Goal: Task Accomplishment & Management: Manage account settings

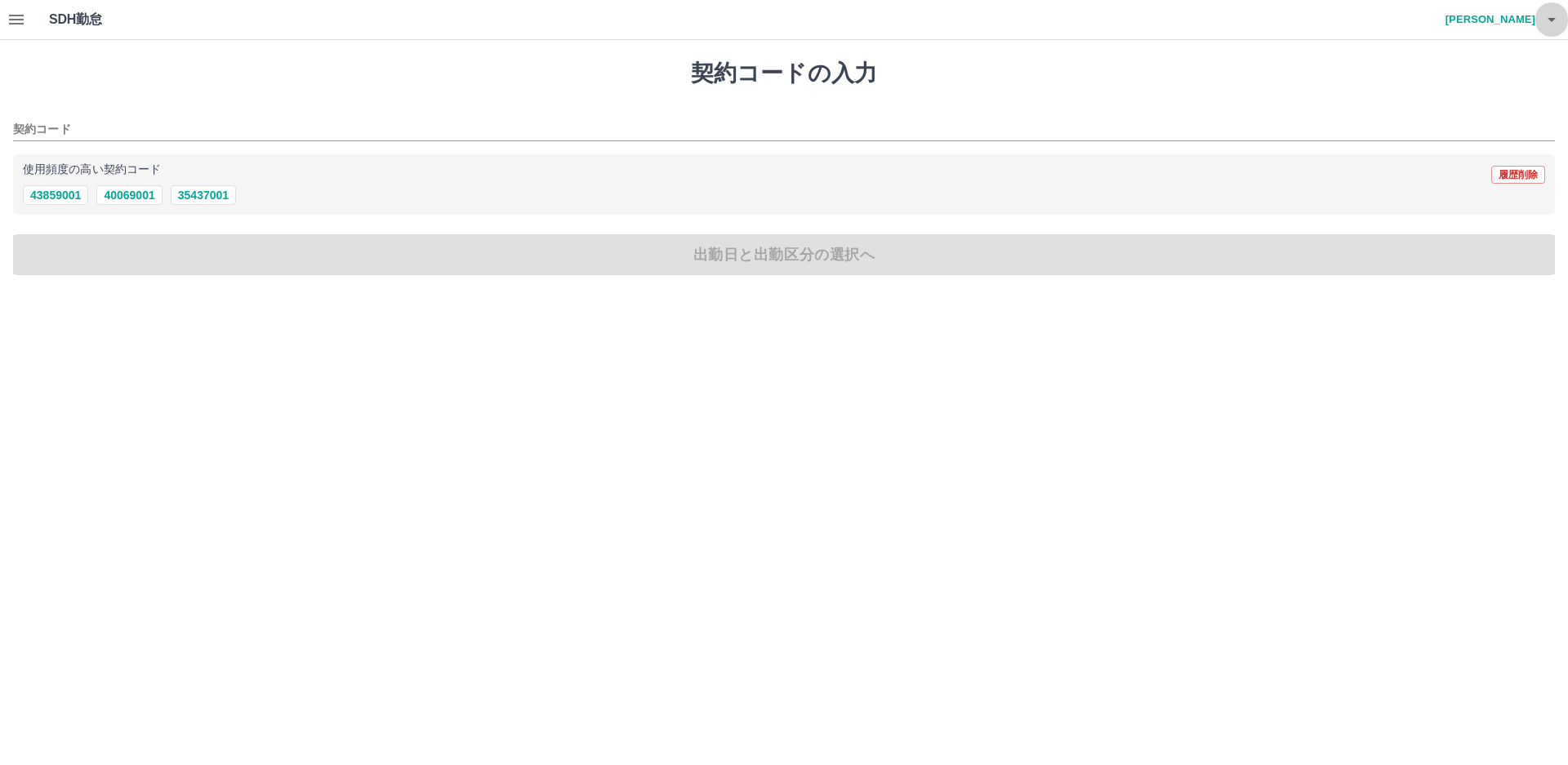
click at [1553, 20] on icon "button" at bounding box center [1552, 20] width 8 height 4
click at [1489, 113] on li "ログアウト" at bounding box center [1483, 119] width 144 height 29
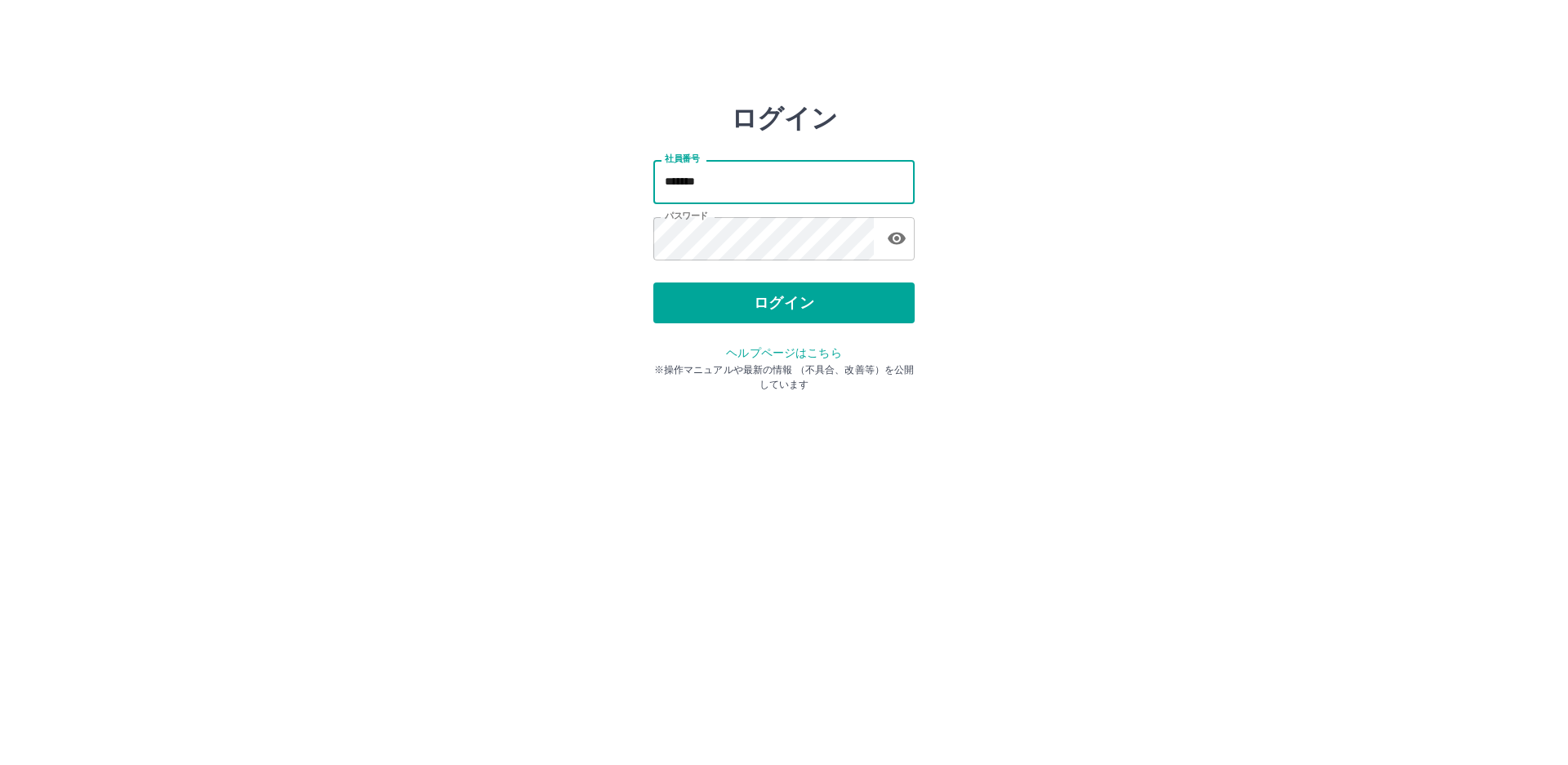
click at [733, 185] on input "*******" at bounding box center [784, 181] width 261 height 43
type input "*******"
click at [731, 307] on button "ログイン" at bounding box center [784, 302] width 261 height 41
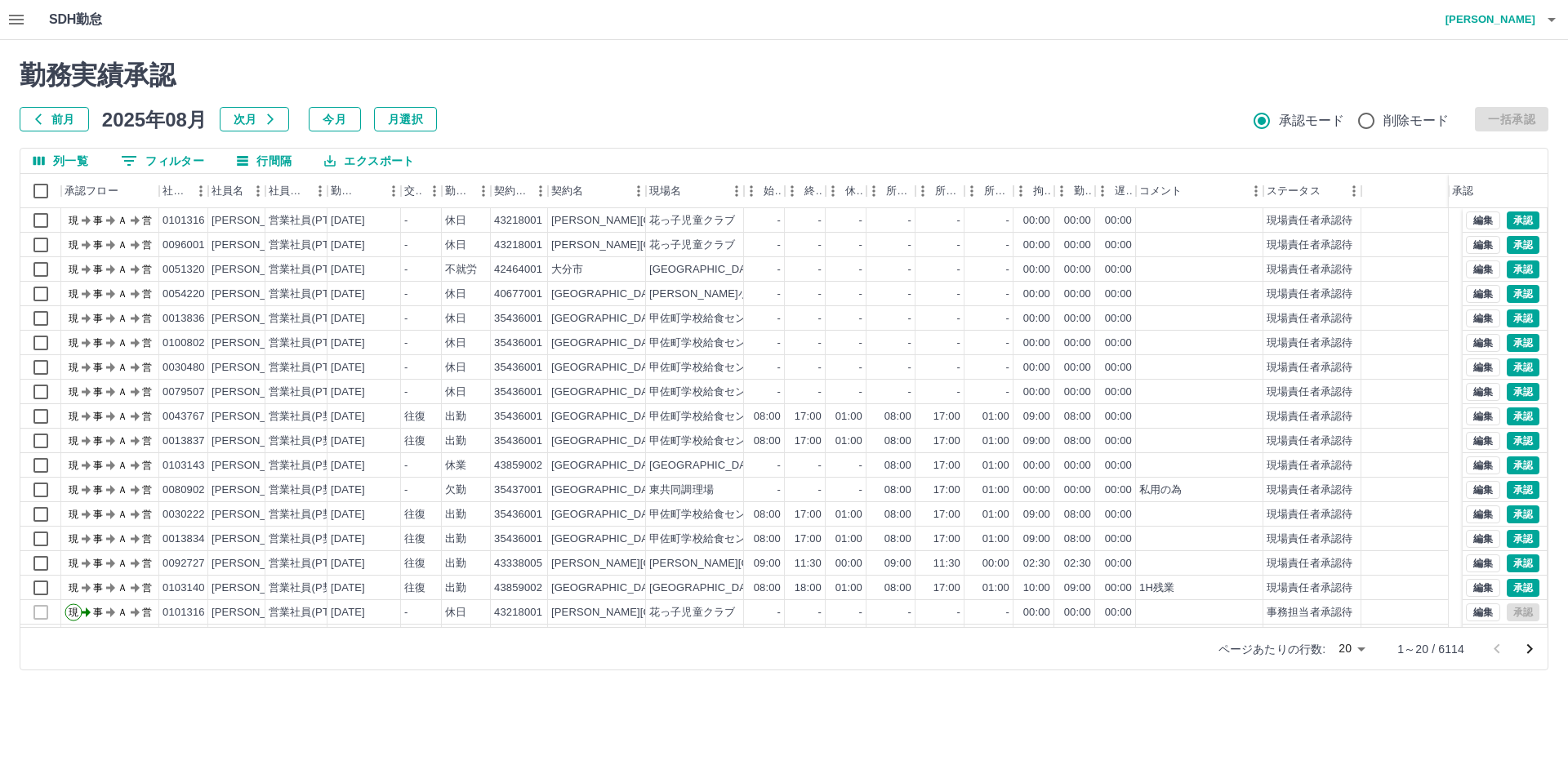
click at [173, 159] on button "0 フィルター" at bounding box center [163, 161] width 110 height 25
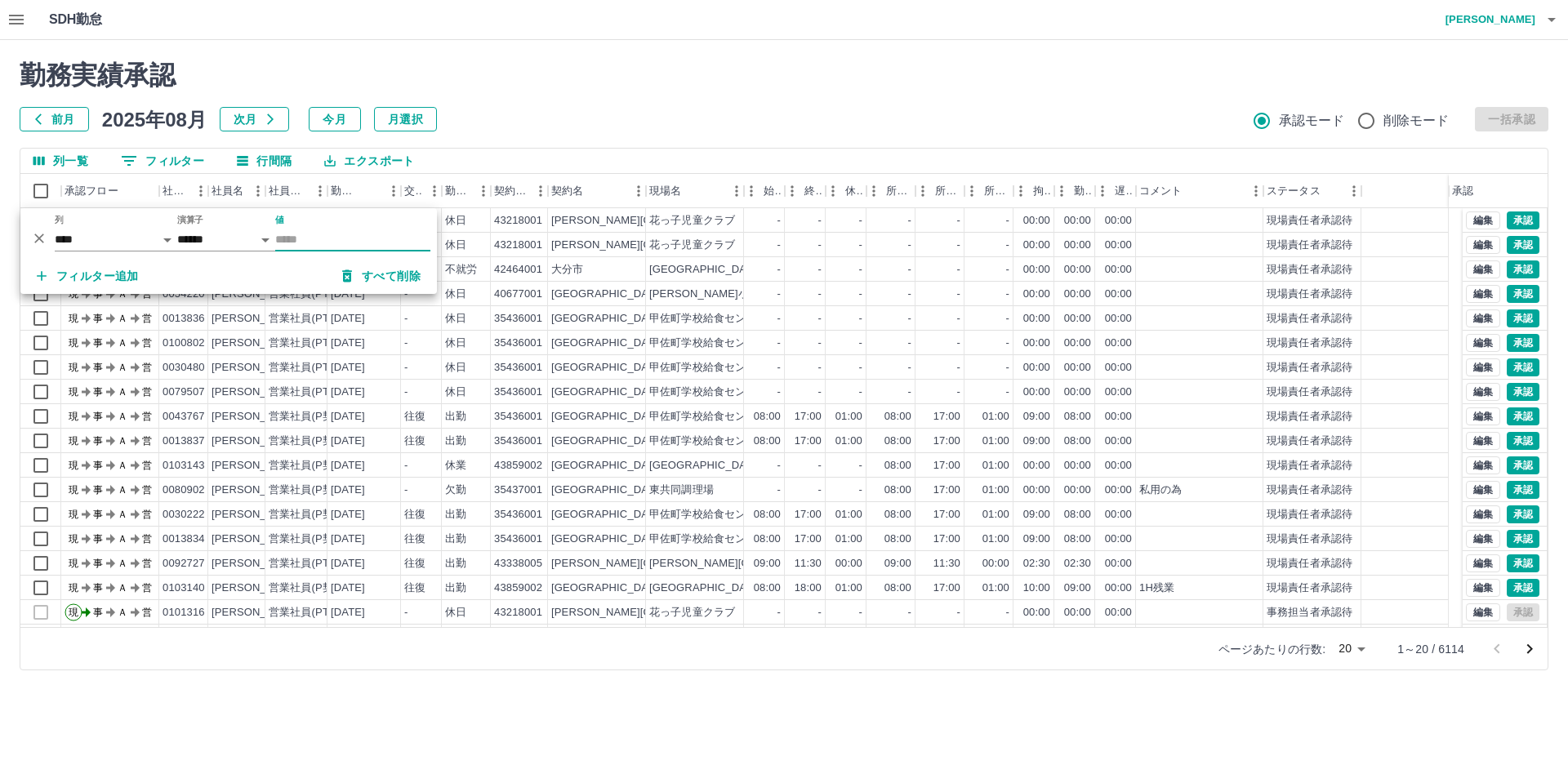
click at [360, 240] on input "値" at bounding box center [353, 240] width 155 height 24
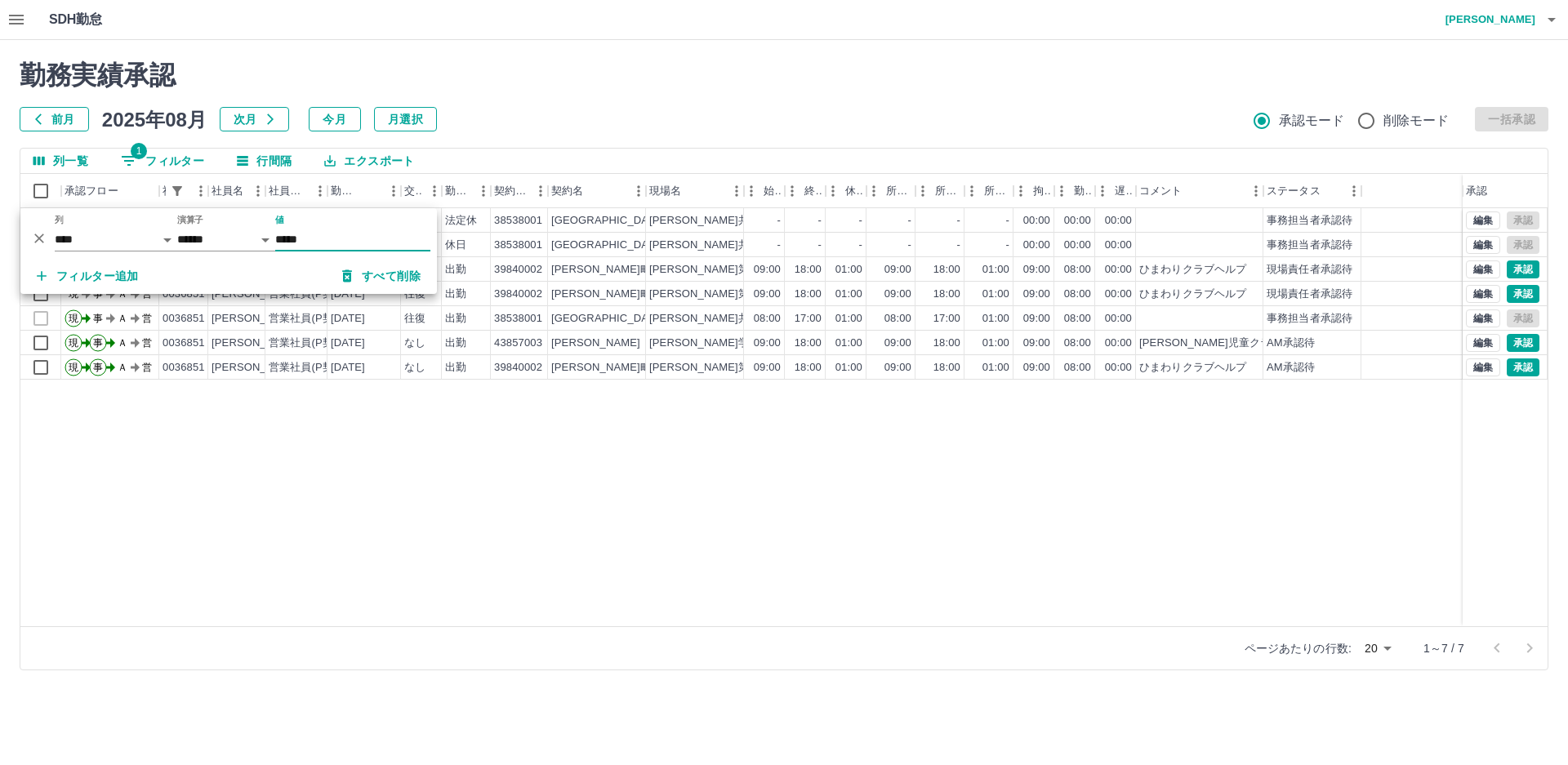
type input "*****"
click at [668, 111] on div "前月 [DATE] 次月 今月 月選択 承認モード 削除モード 一括承認" at bounding box center [784, 119] width 1529 height 25
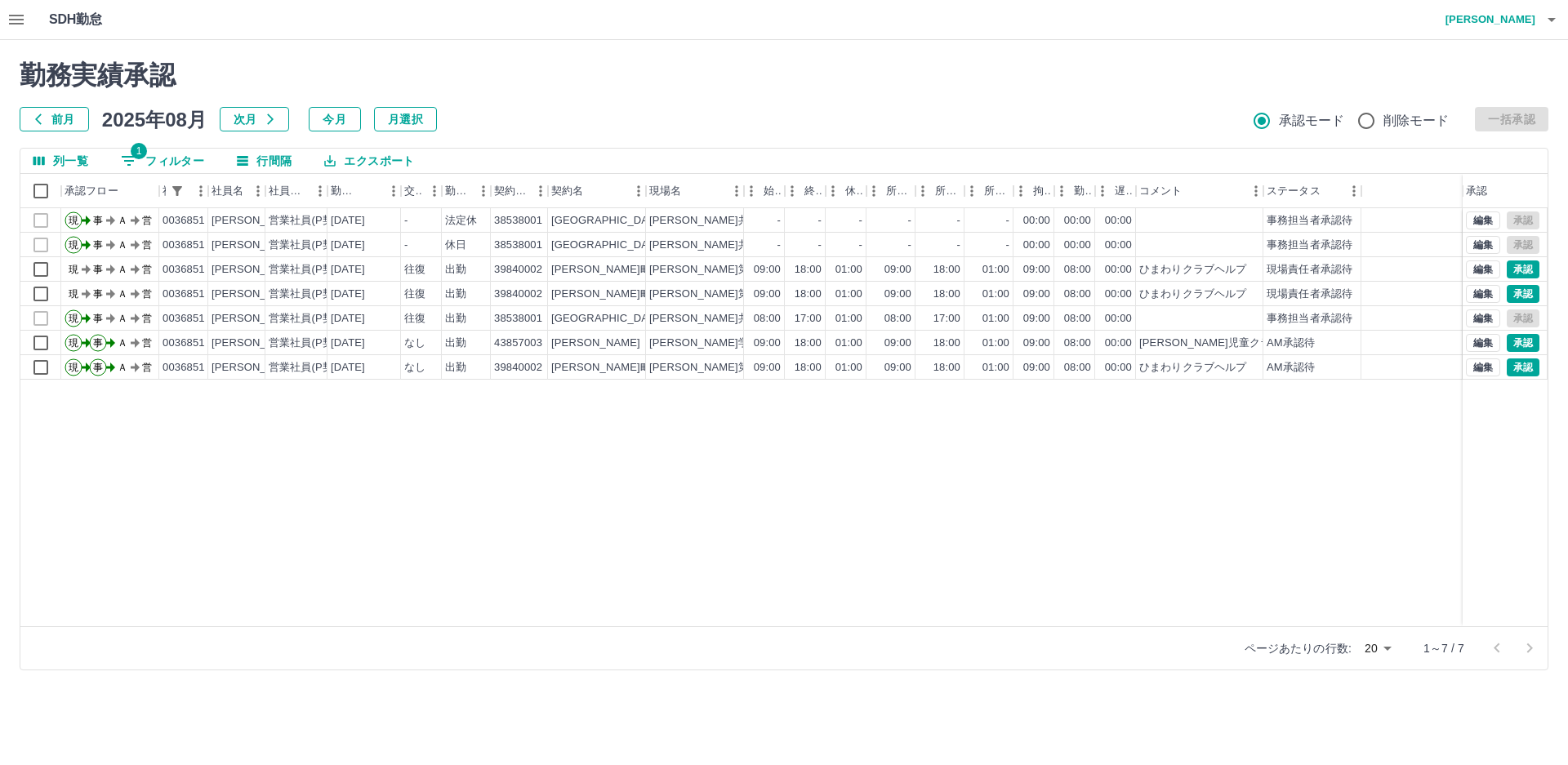
drag, startPoint x: 603, startPoint y: 68, endPoint x: 232, endPoint y: 55, distance: 371.2
click at [584, 68] on h2 "勤務実績承認" at bounding box center [784, 75] width 1529 height 31
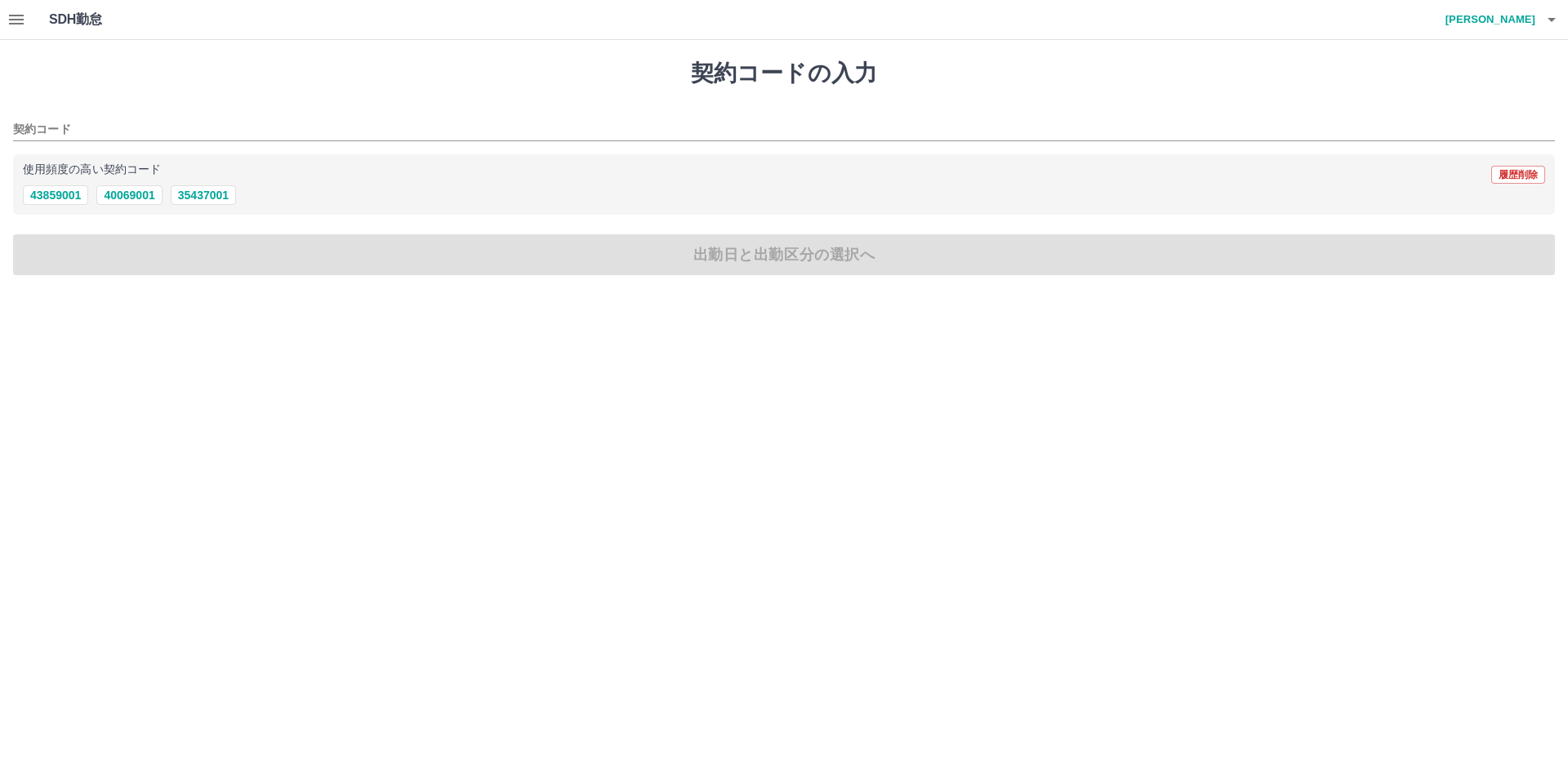
click at [14, 29] on button "button" at bounding box center [16, 19] width 33 height 39
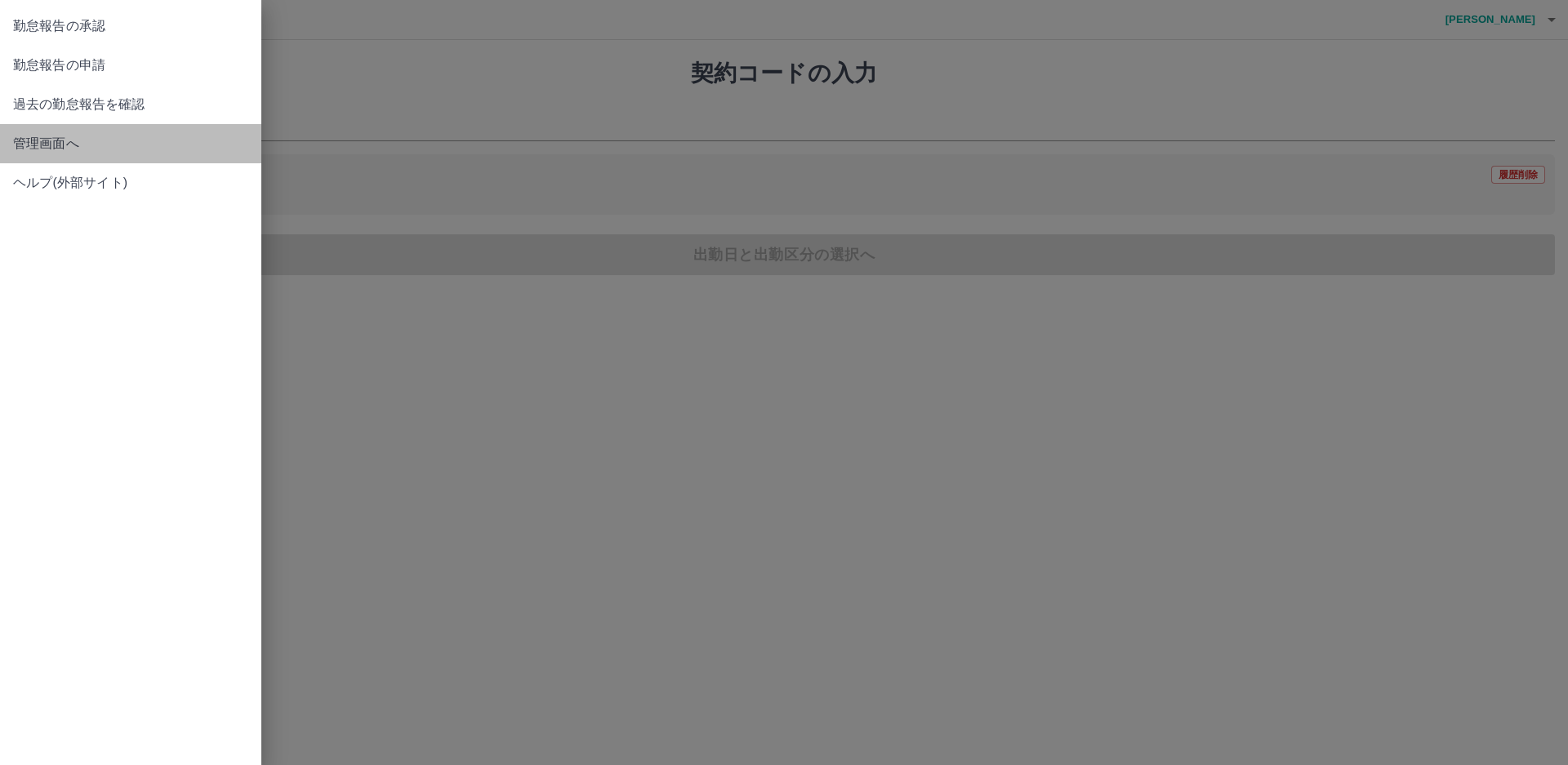
click at [68, 143] on span "管理画面へ" at bounding box center [131, 143] width 236 height 19
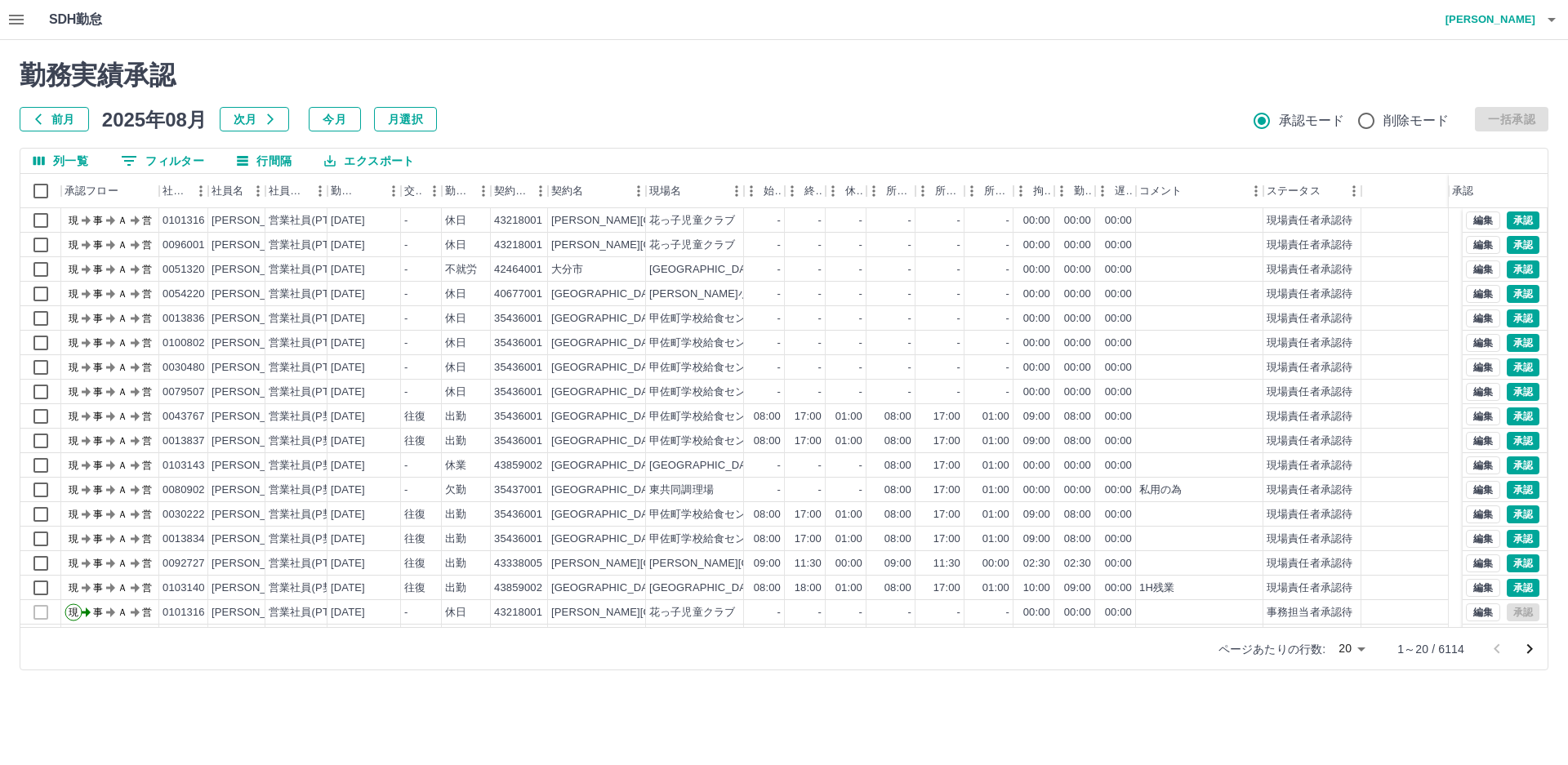
click at [850, 97] on div "勤務実績承認 前月 [DATE] 次月 今月 月選択 承認モード 削除モード 一括承認" at bounding box center [784, 95] width 1529 height 72
click at [643, 88] on h2 "勤務実績承認" at bounding box center [784, 75] width 1529 height 31
click at [646, 84] on h2 "勤務実績承認" at bounding box center [784, 75] width 1529 height 31
click at [10, 24] on icon "button" at bounding box center [16, 19] width 15 height 10
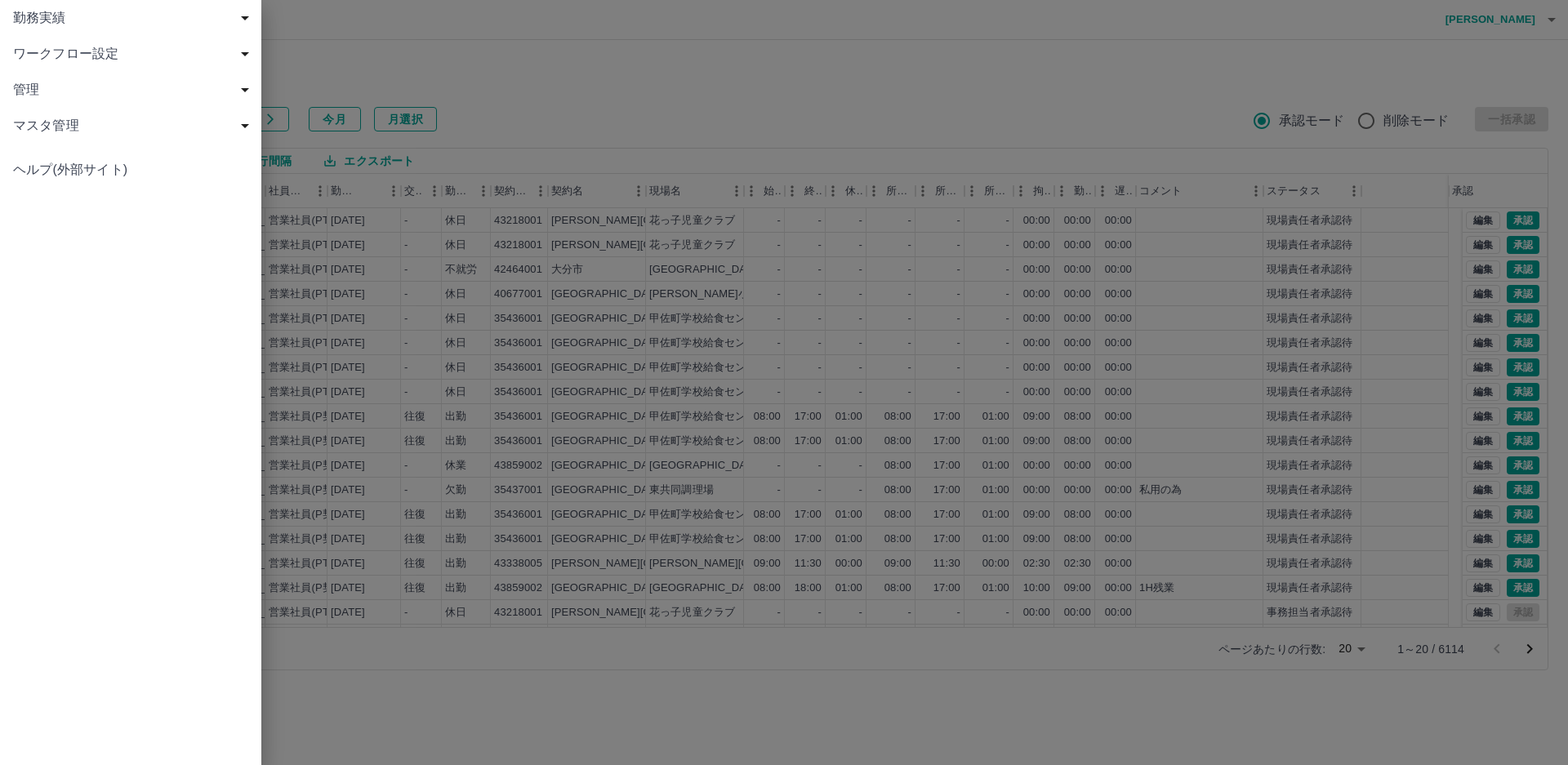
click at [108, 121] on span "マスタ管理" at bounding box center [133, 125] width 242 height 19
click at [76, 238] on span "社員" at bounding box center [139, 233] width 219 height 19
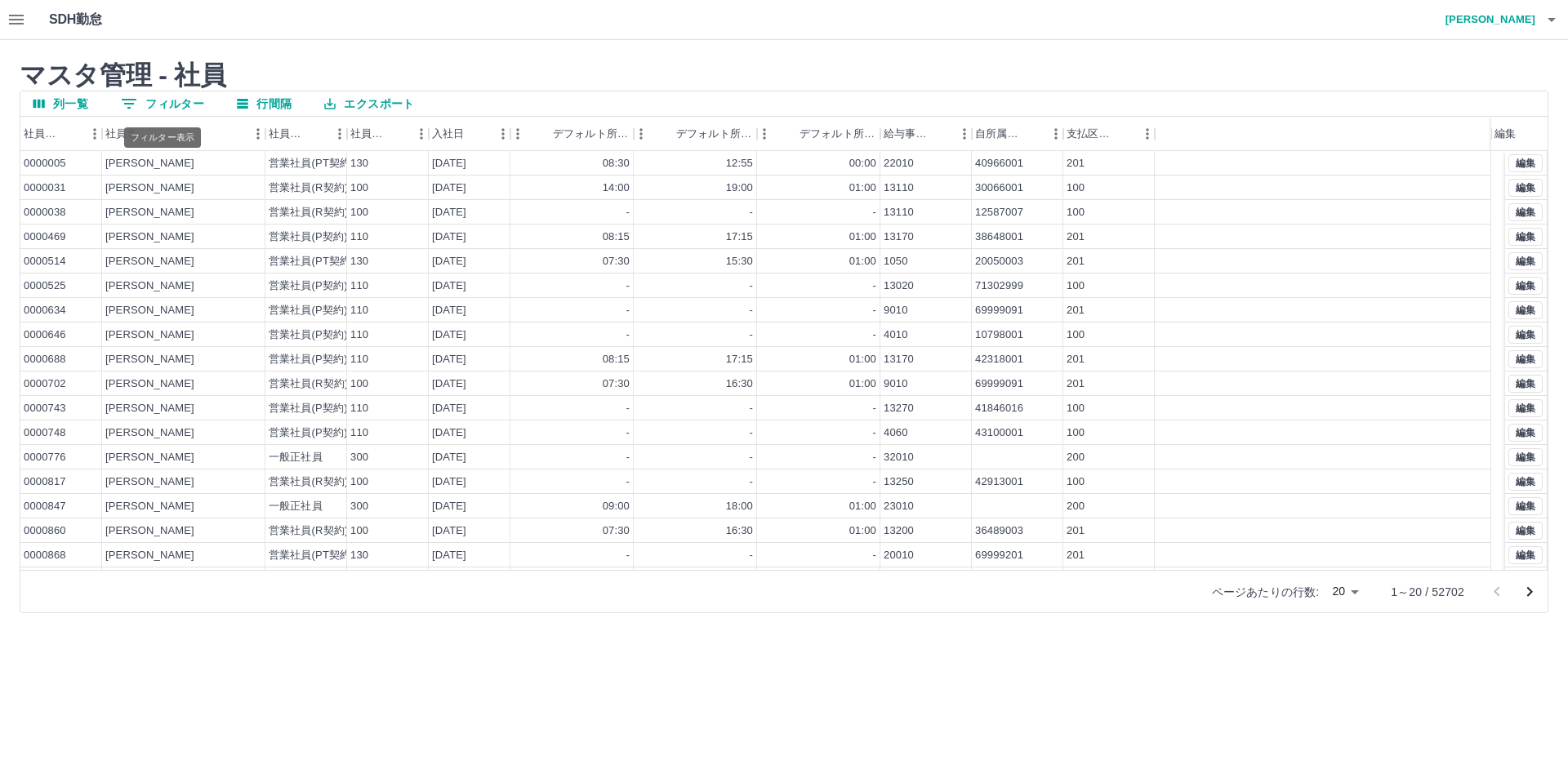
click at [185, 105] on button "0 フィルター" at bounding box center [163, 103] width 110 height 25
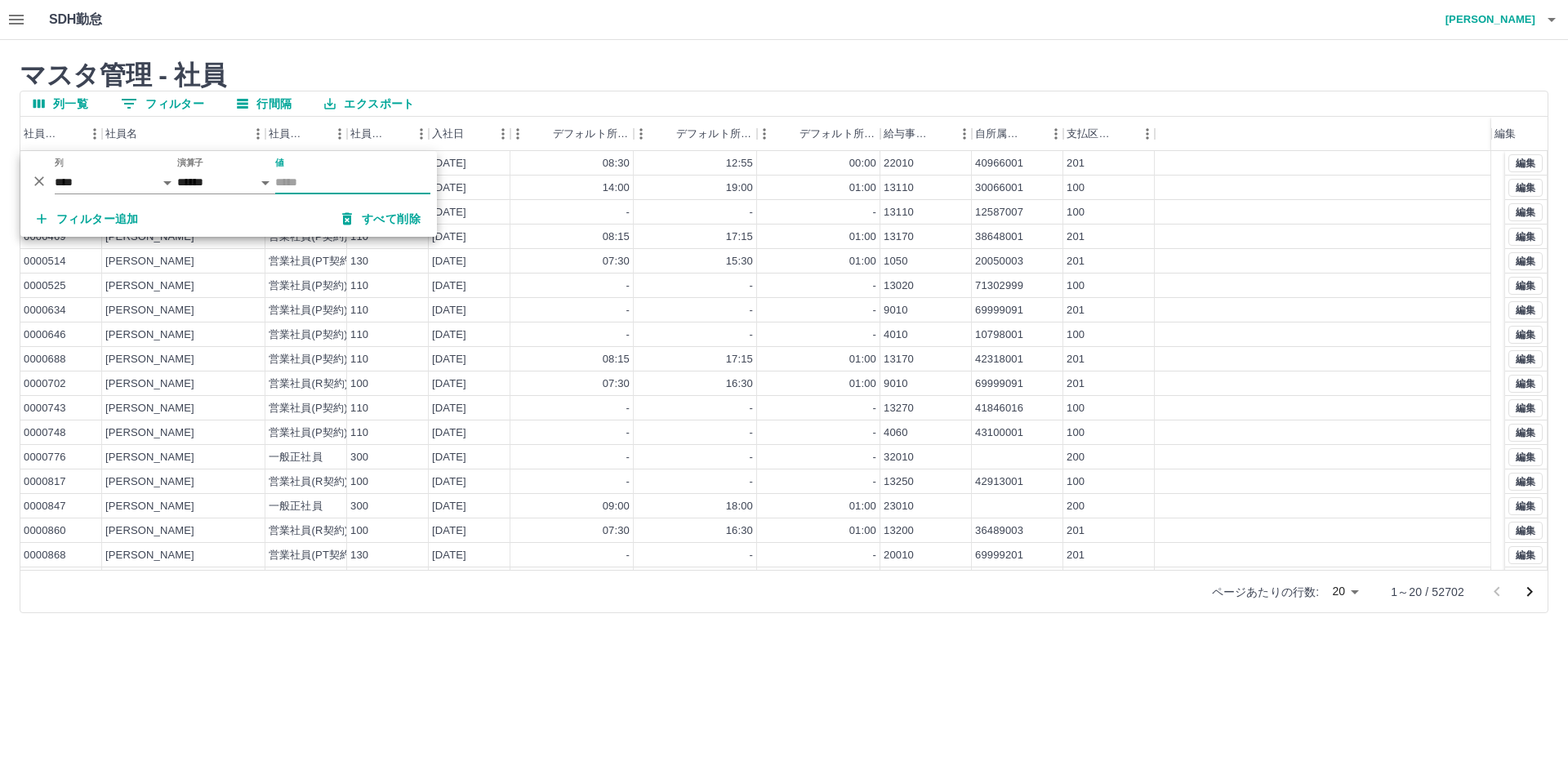
click at [282, 175] on input "値" at bounding box center [353, 183] width 155 height 24
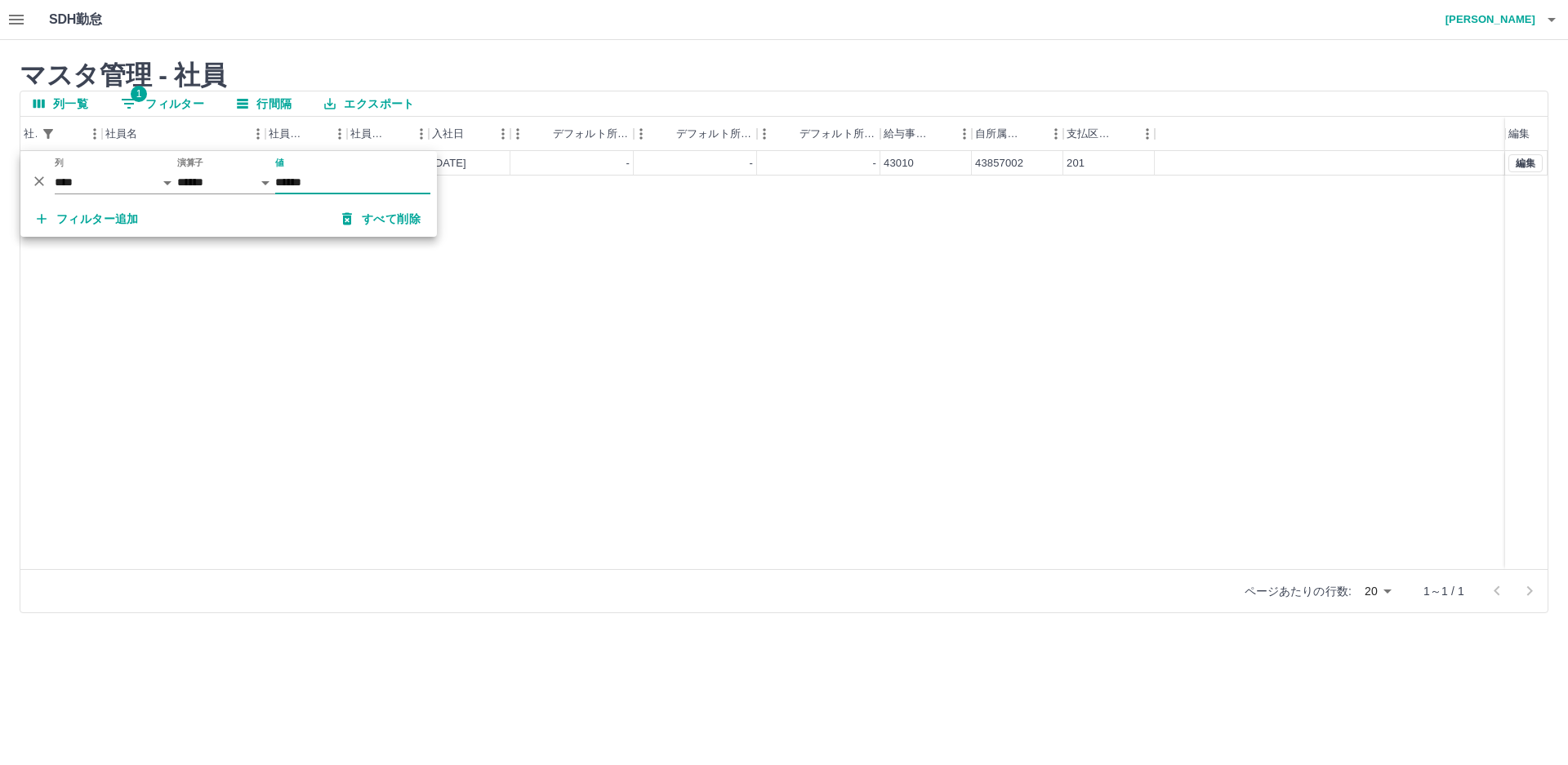
type input "******"
click at [1170, 277] on div "0103228 [PERSON_NAME] 営業社員(PT契約) 130 [DATE] - - - 43010 43857002 201 編集" at bounding box center [784, 360] width 1528 height 418
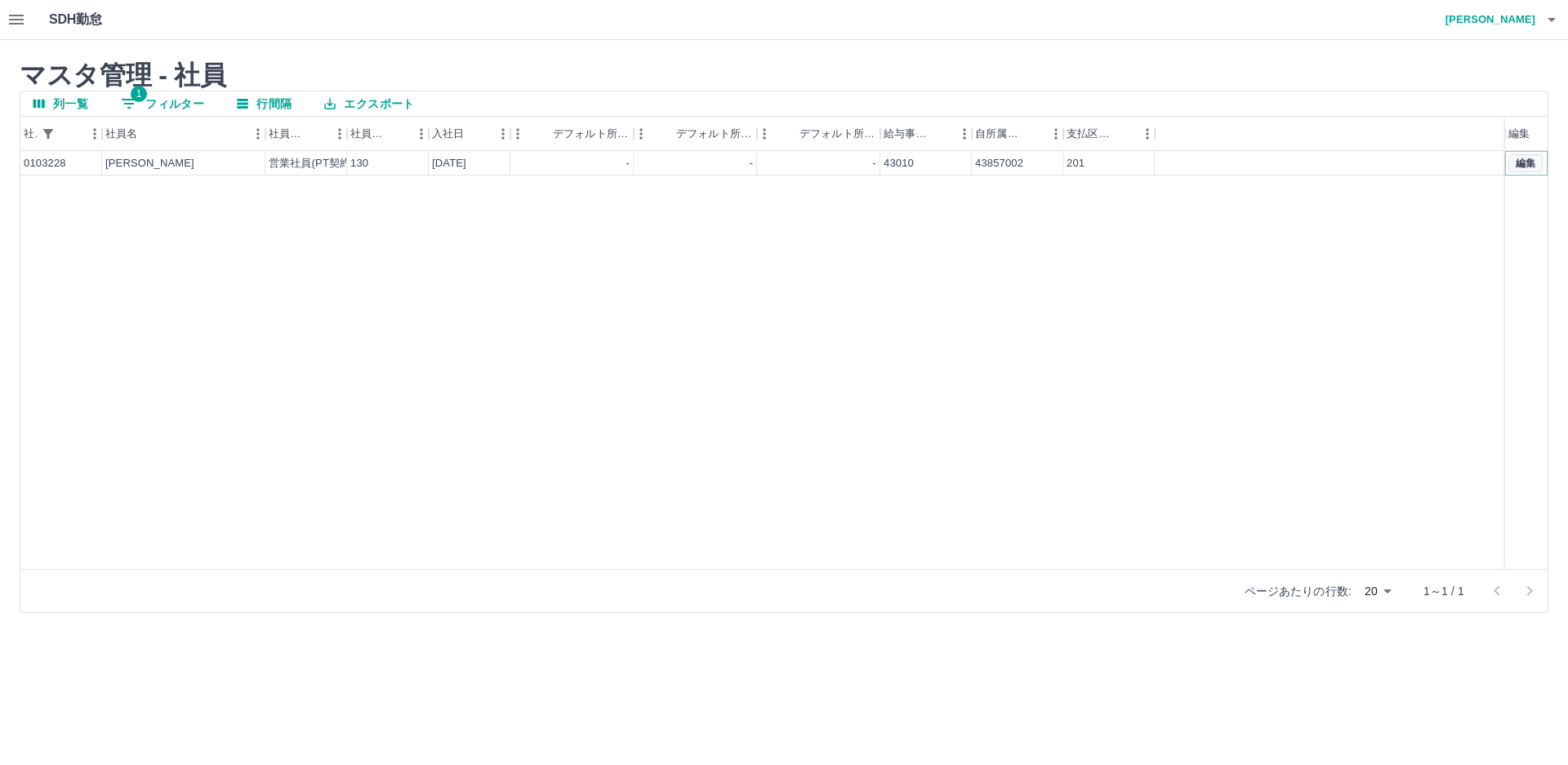
click at [1527, 162] on button "編集" at bounding box center [1526, 163] width 35 height 18
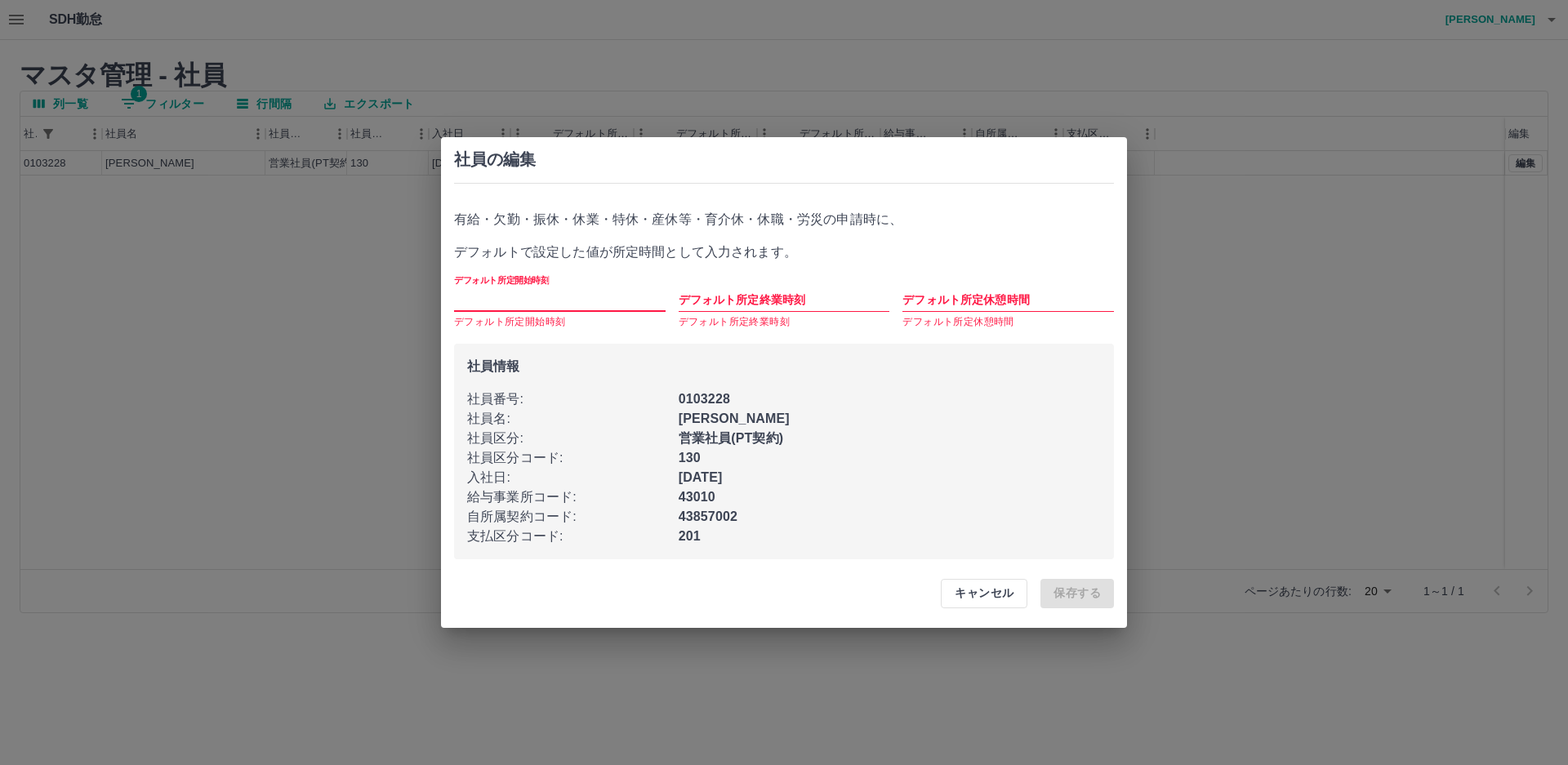
click at [560, 305] on input "デフォルト所定開始時刻" at bounding box center [560, 300] width 212 height 24
type input "****"
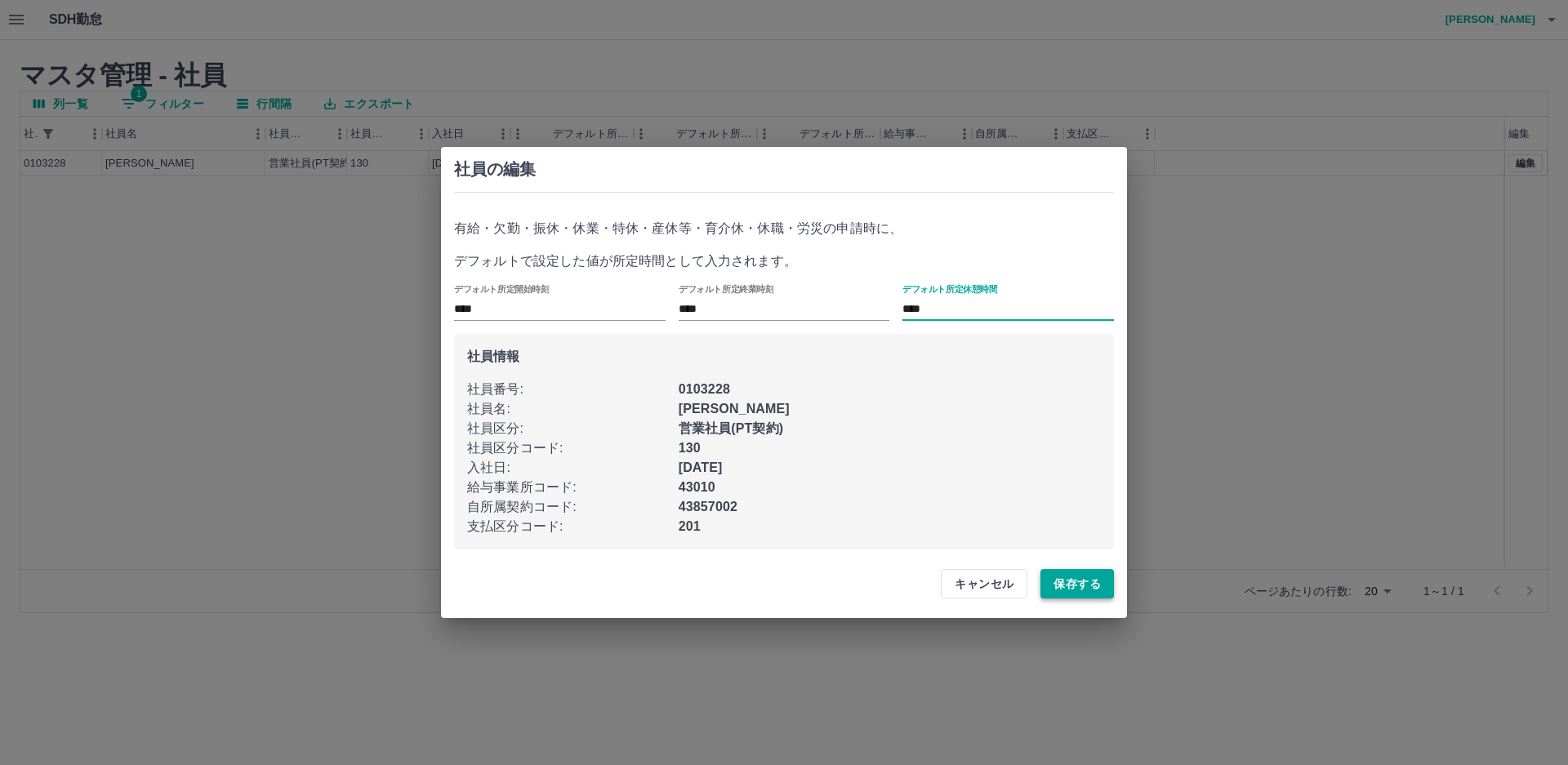
type input "****"
click at [1068, 582] on button "保存する" at bounding box center [1078, 583] width 73 height 29
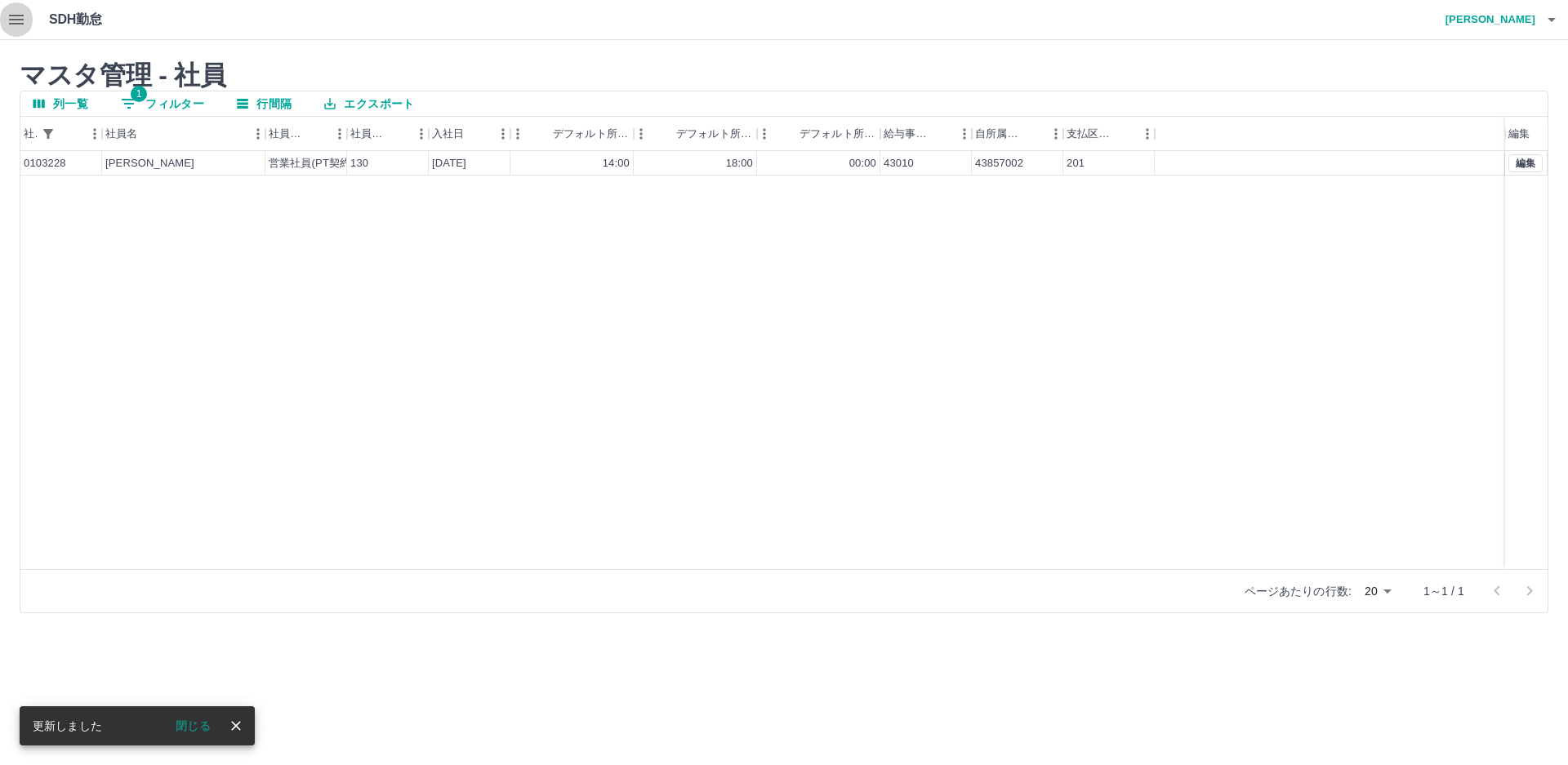
click at [11, 27] on icon "button" at bounding box center [16, 19] width 19 height 19
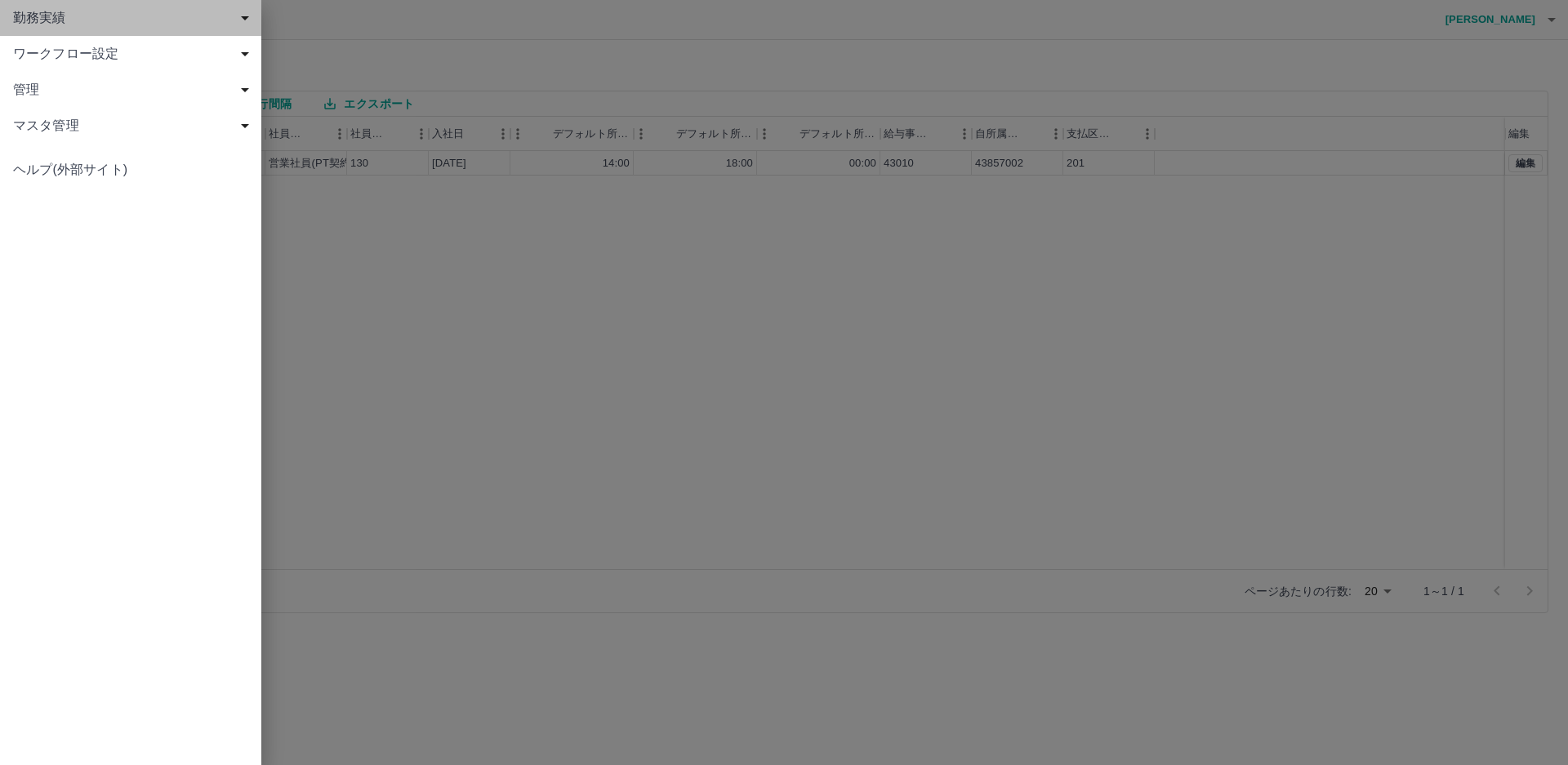
click at [109, 14] on span "勤務実績" at bounding box center [133, 17] width 242 height 19
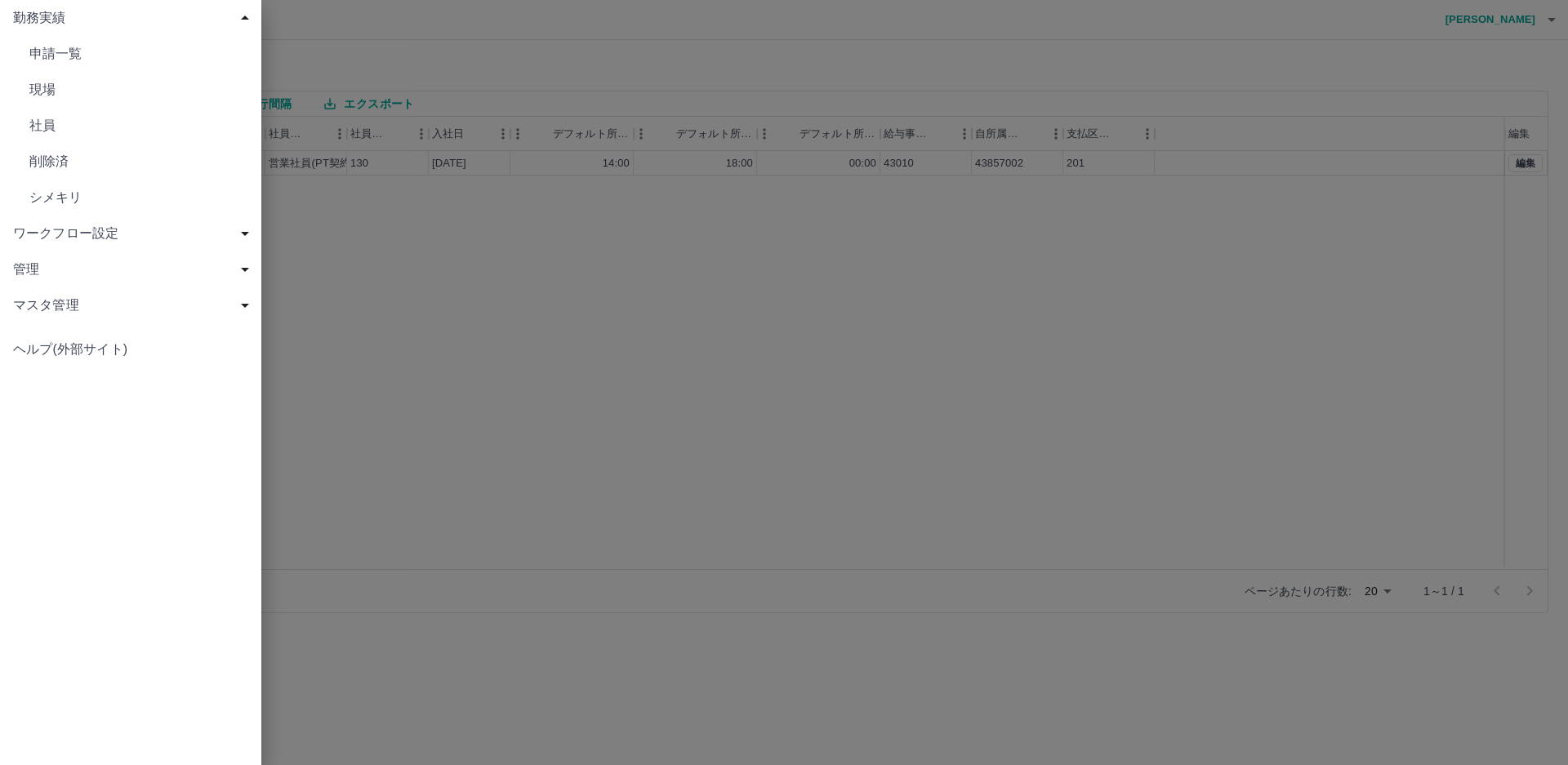
click at [153, 138] on link "社員" at bounding box center [131, 125] width 261 height 36
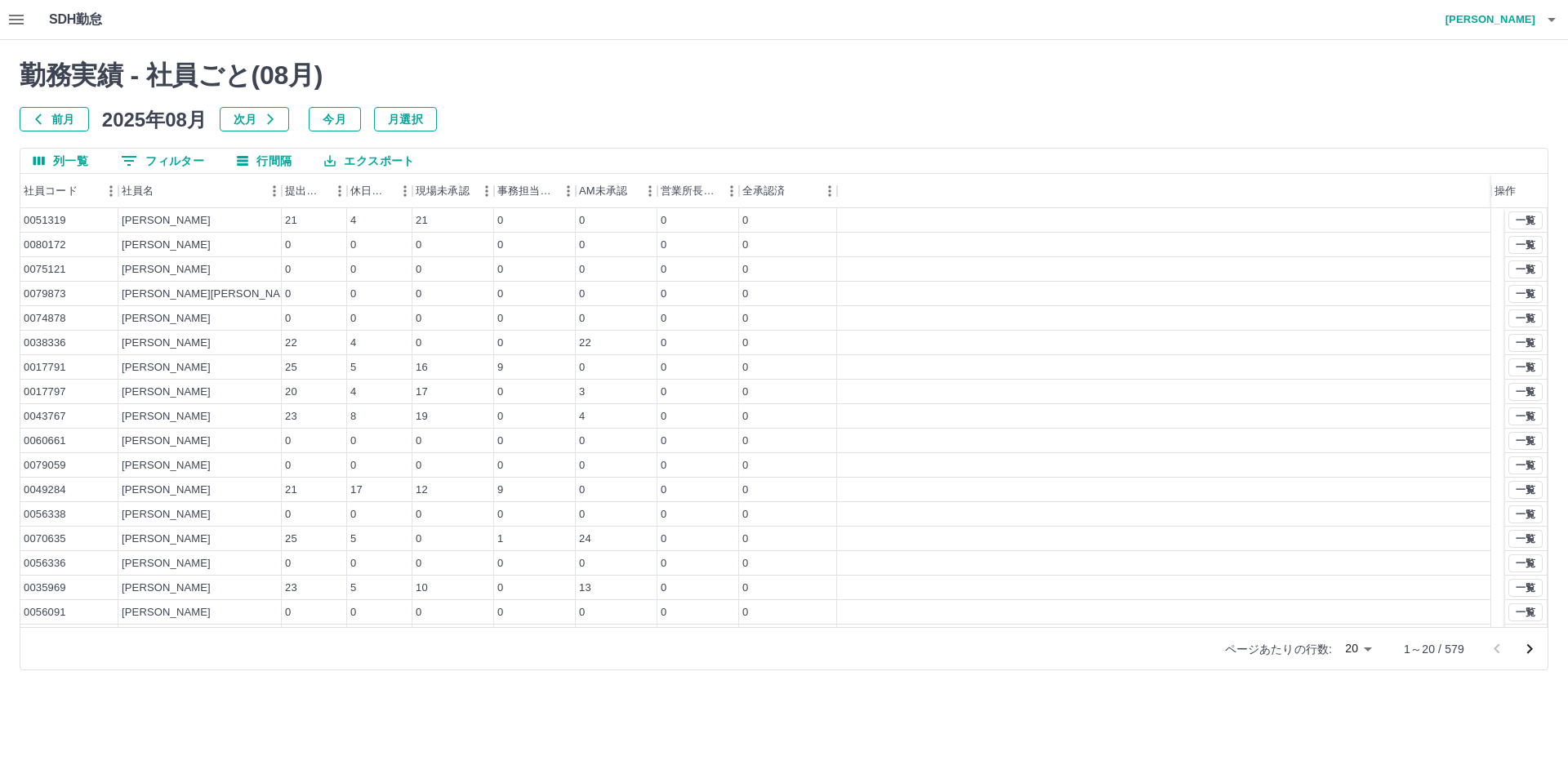
click at [185, 162] on button "0 フィルター" at bounding box center [163, 161] width 110 height 25
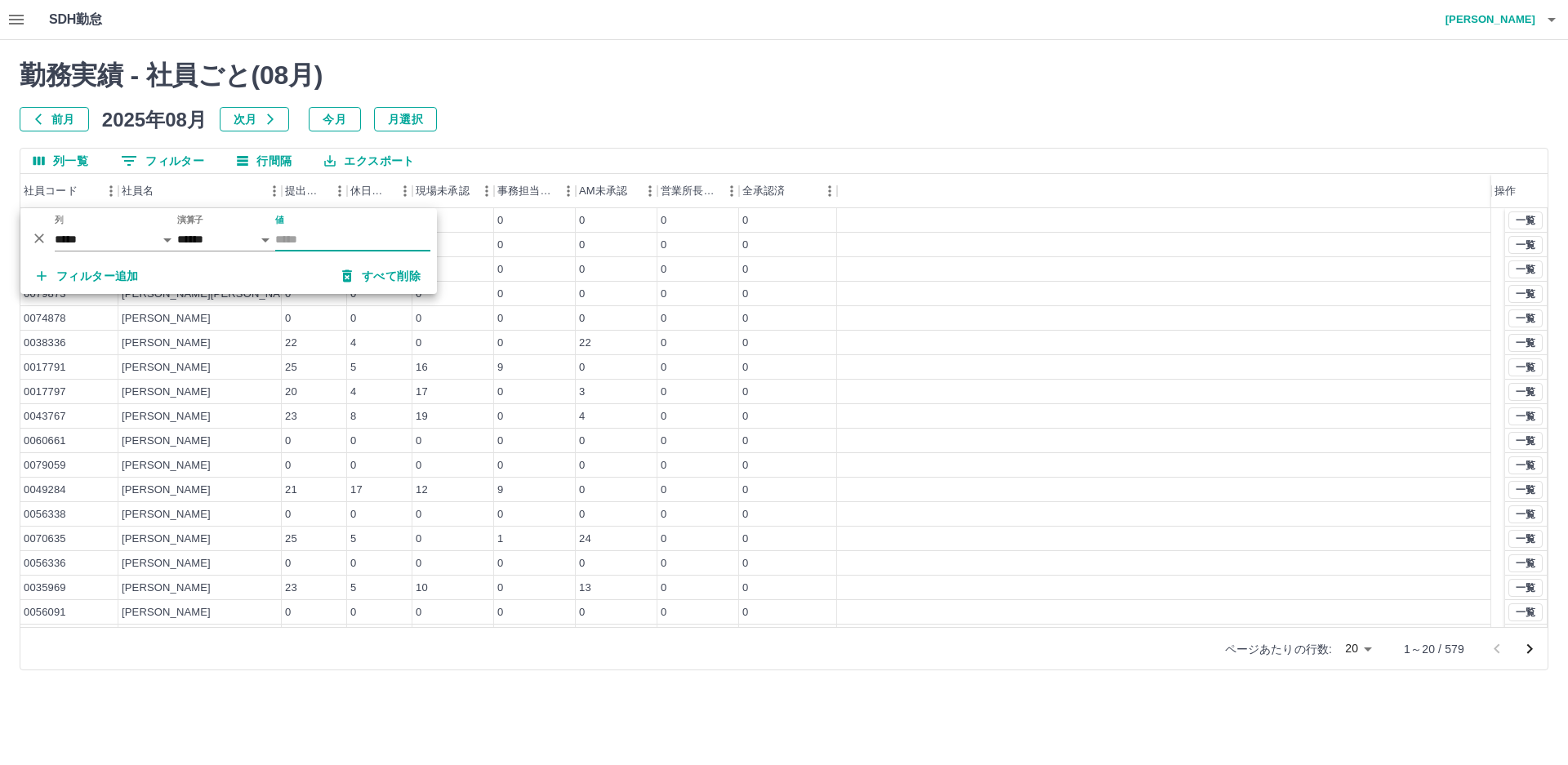
click at [324, 232] on input "値" at bounding box center [353, 240] width 155 height 24
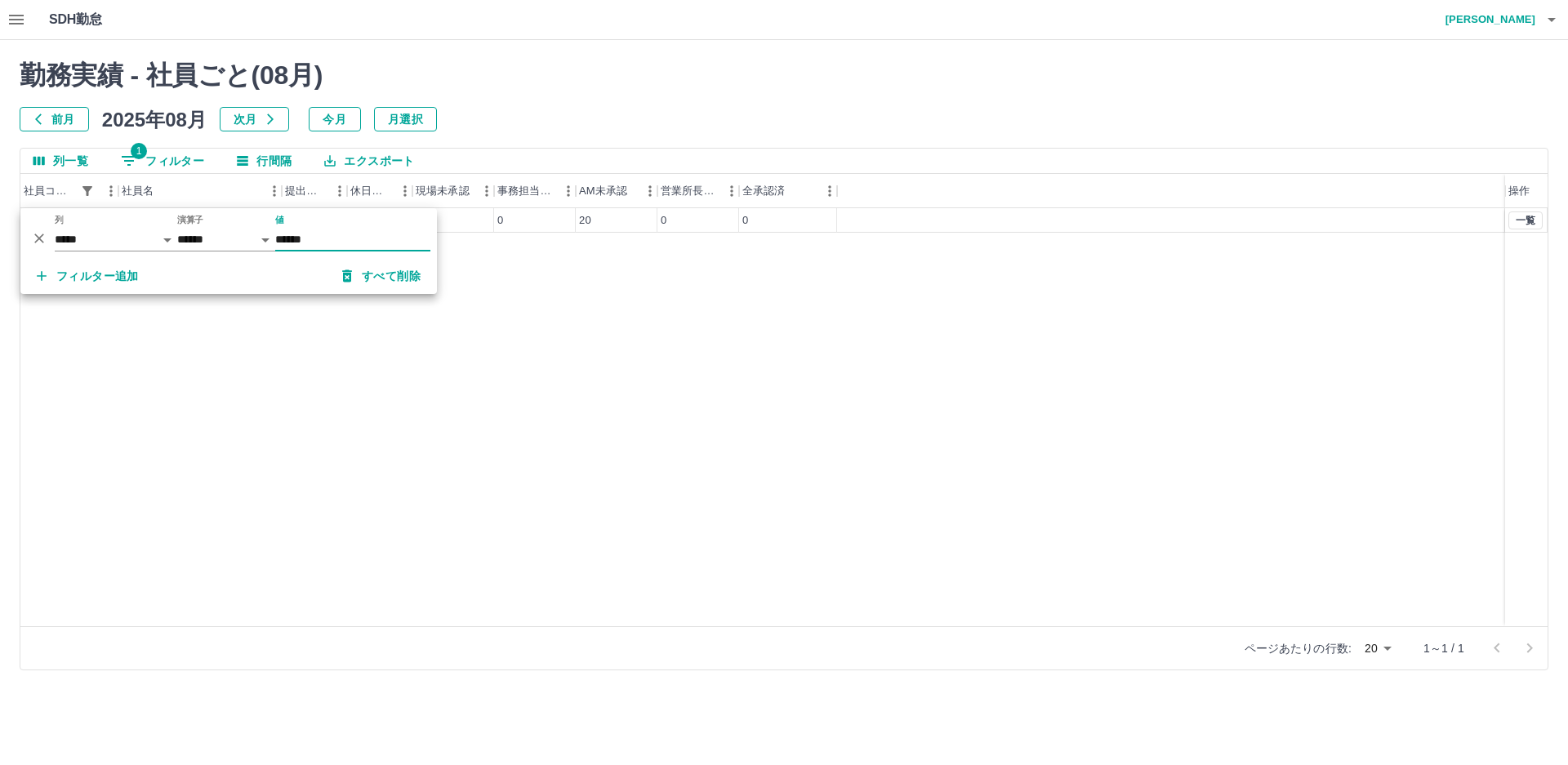
type input "******"
click at [520, 112] on div "前月 [DATE] 次月 今月 月選択" at bounding box center [784, 119] width 1529 height 25
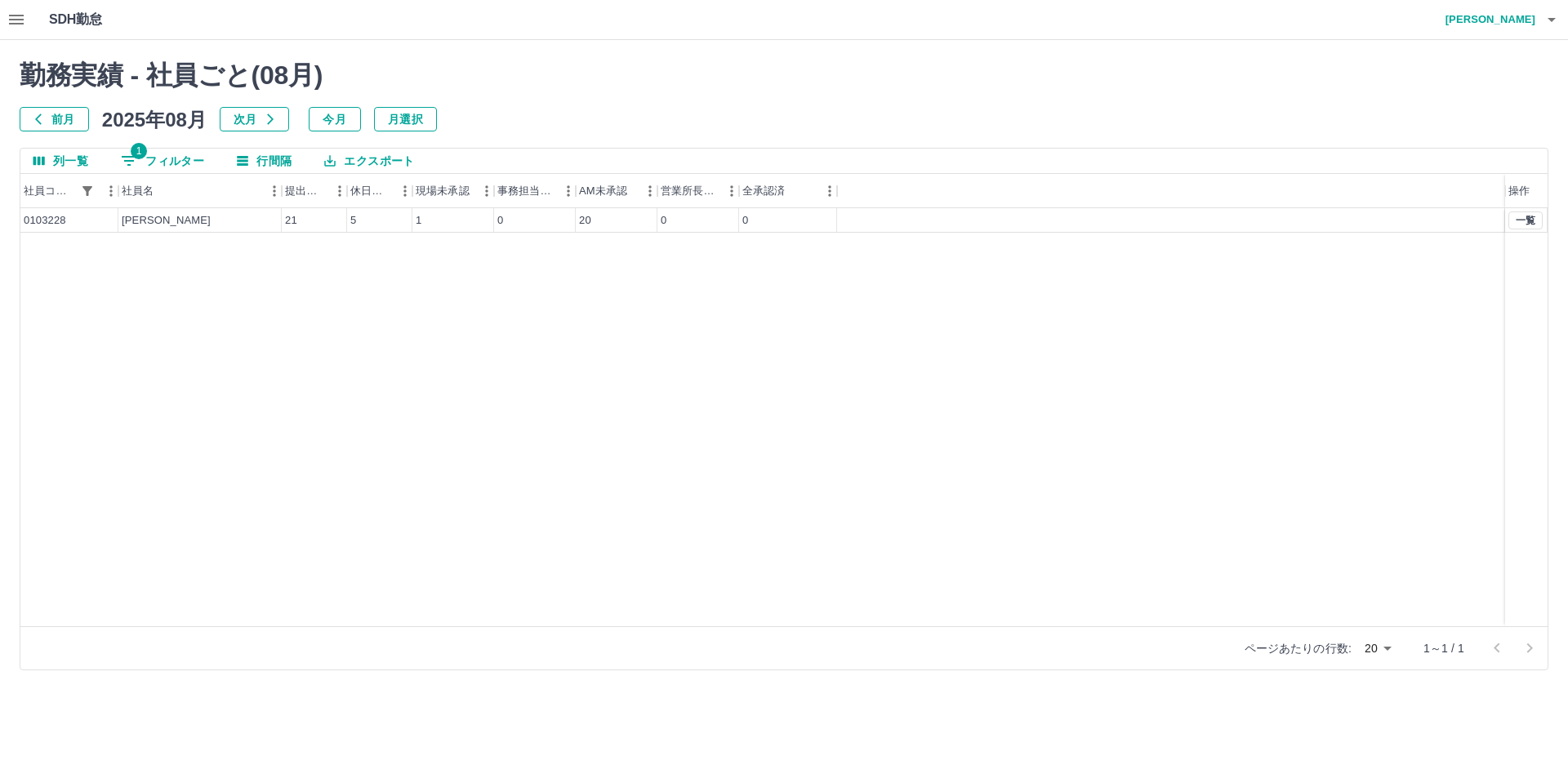
click at [182, 365] on div "0103228 [PERSON_NAME] 21 5 1 0 20 0 0 一覧" at bounding box center [784, 417] width 1528 height 418
click at [215, 342] on div "0103228 [PERSON_NAME] 21 5 1 0 20 0 0 一覧" at bounding box center [784, 417] width 1528 height 418
click at [696, 450] on div "0103228 [PERSON_NAME] 21 5 1 0 20 0 0 一覧" at bounding box center [784, 417] width 1528 height 418
click at [237, 458] on div "0103228 [PERSON_NAME] 21 5 1 0 20 0 0 一覧" at bounding box center [784, 417] width 1528 height 418
click at [19, 30] on button "button" at bounding box center [16, 19] width 33 height 39
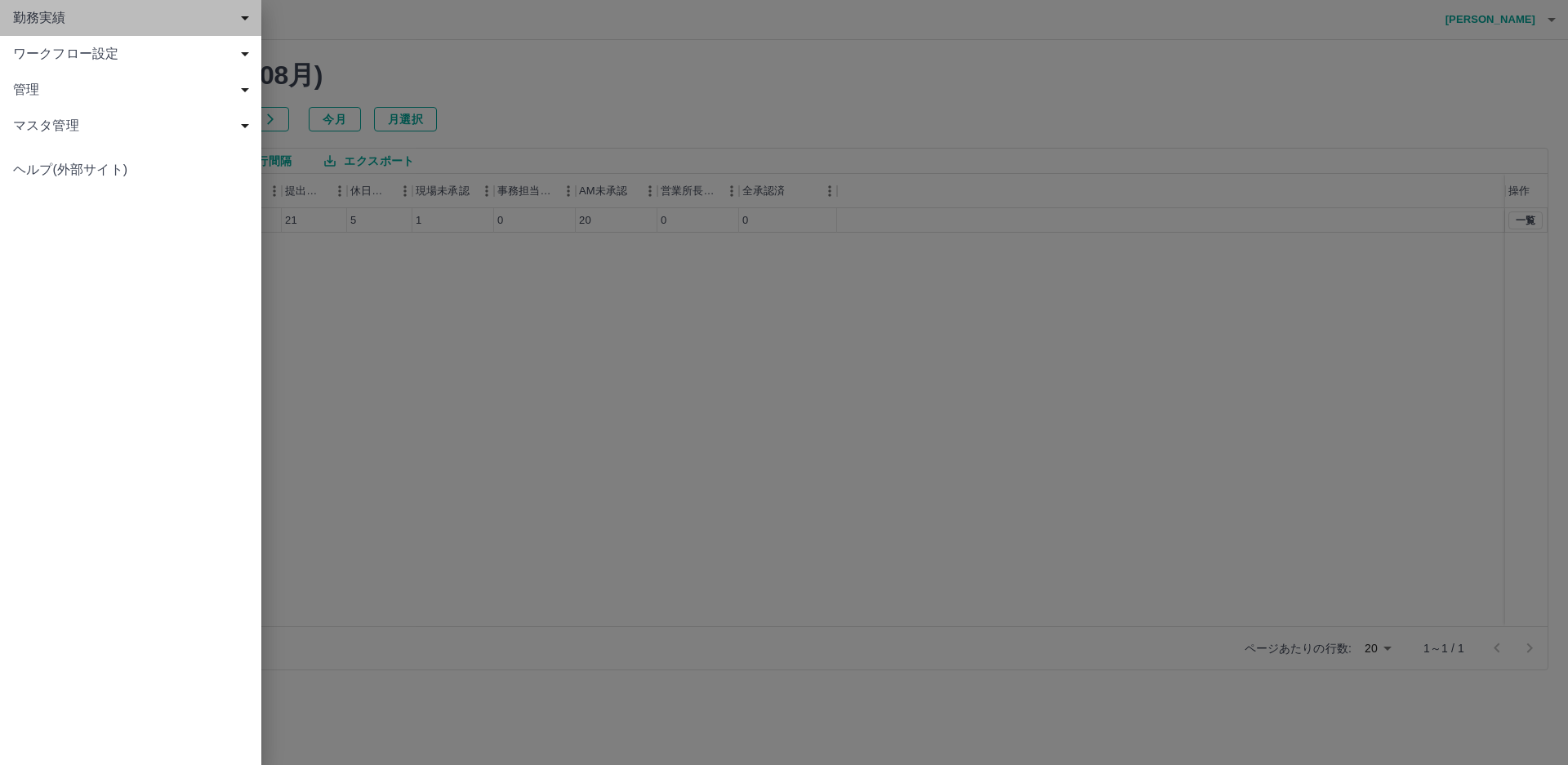
click at [56, 29] on div "勤務実績" at bounding box center [131, 17] width 261 height 36
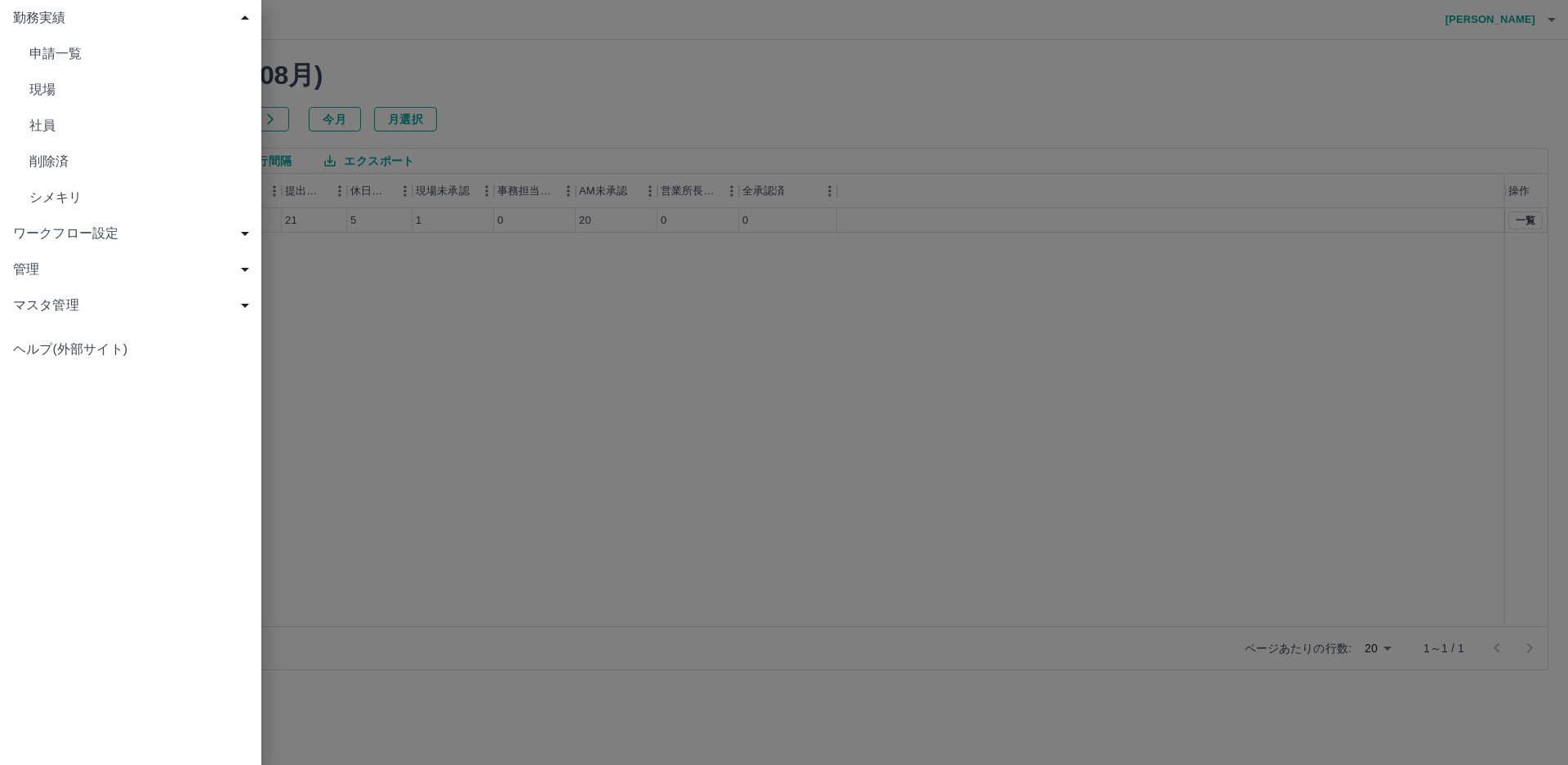
click at [79, 119] on span "社員" at bounding box center [139, 125] width 219 height 19
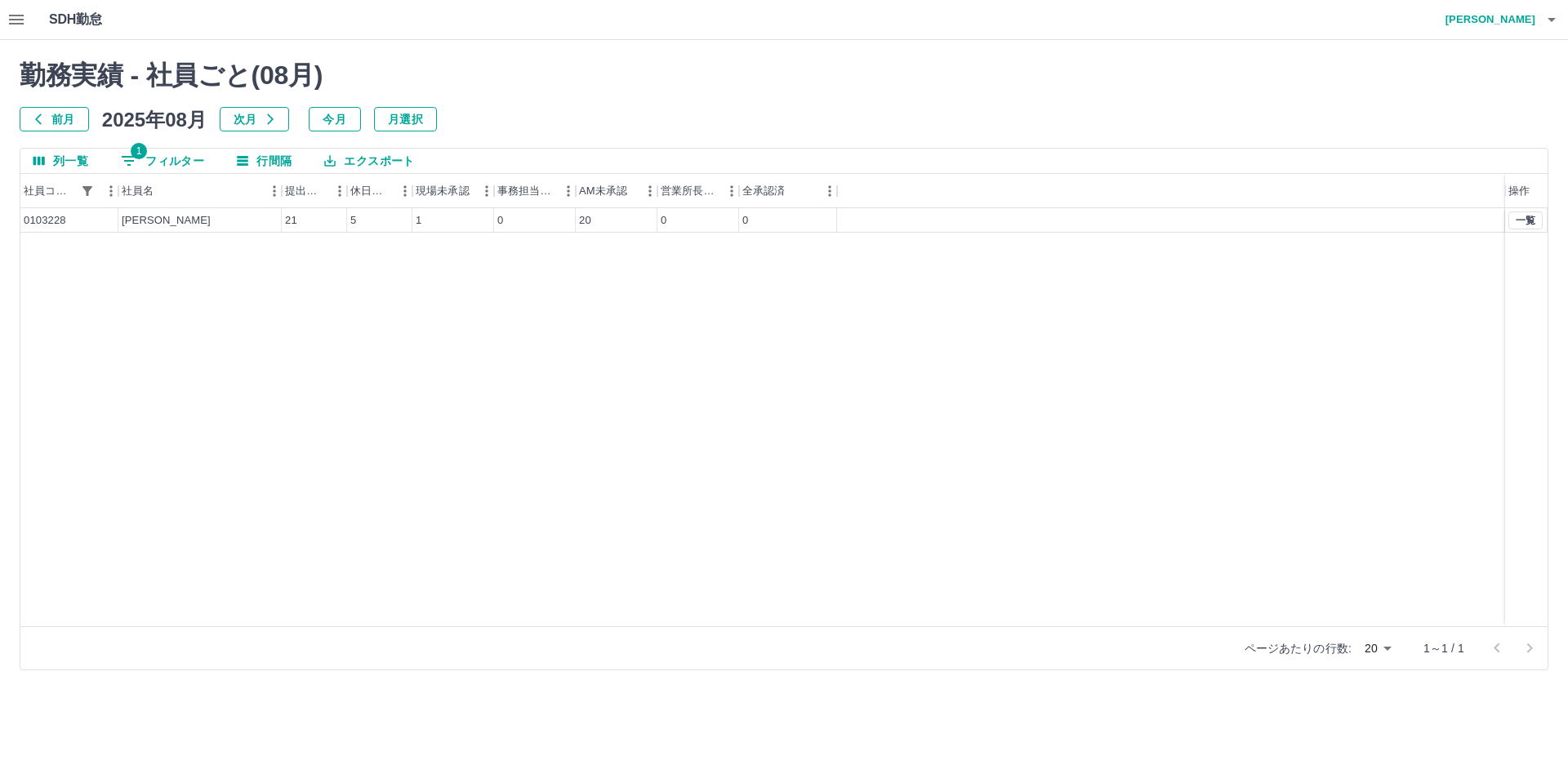
click at [659, 112] on div "前月 [DATE] 次月 今月 月選択" at bounding box center [784, 119] width 1529 height 25
click at [20, 10] on icon "button" at bounding box center [16, 19] width 19 height 19
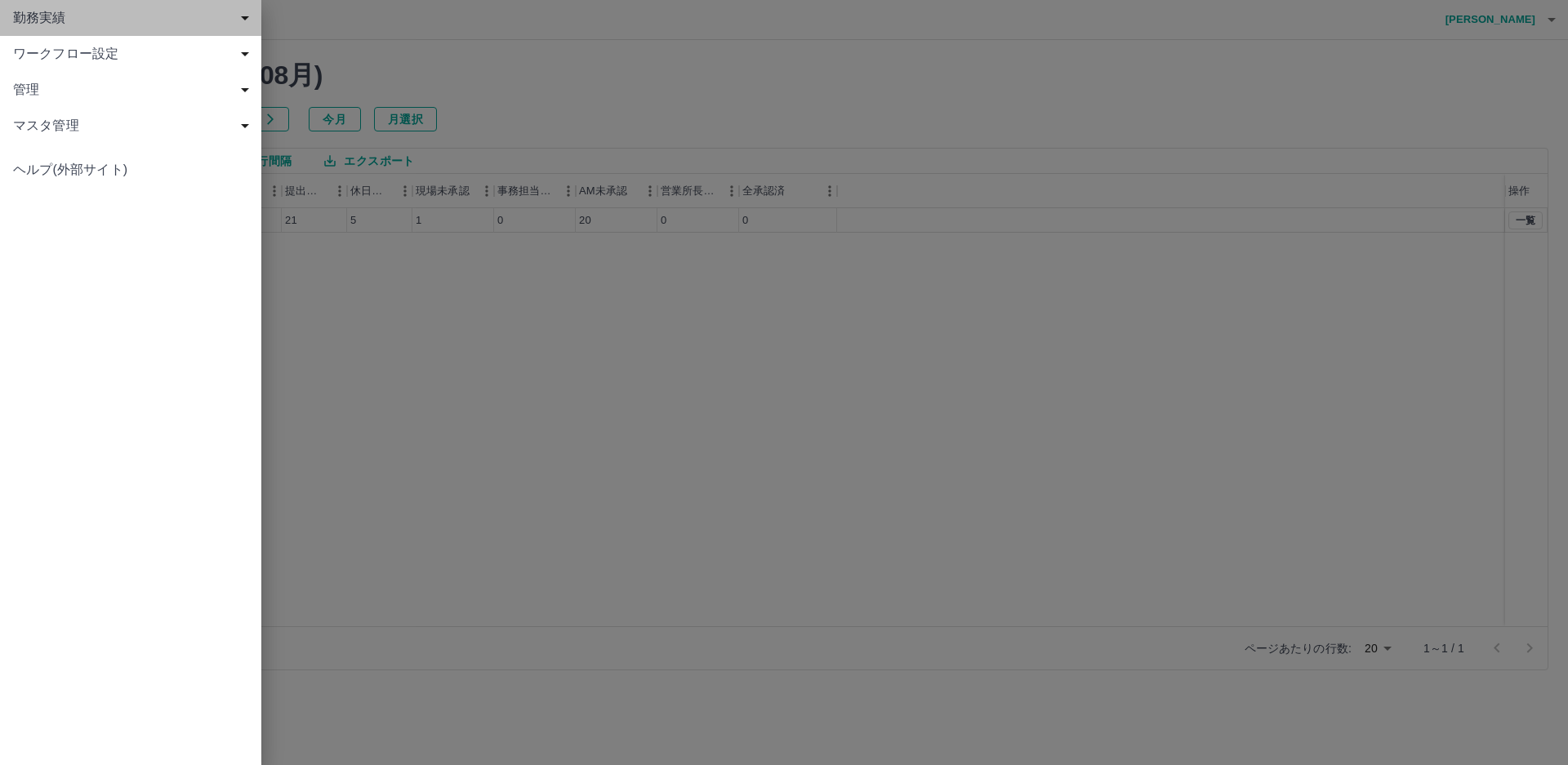
click at [43, 25] on span "勤務実績" at bounding box center [133, 17] width 242 height 19
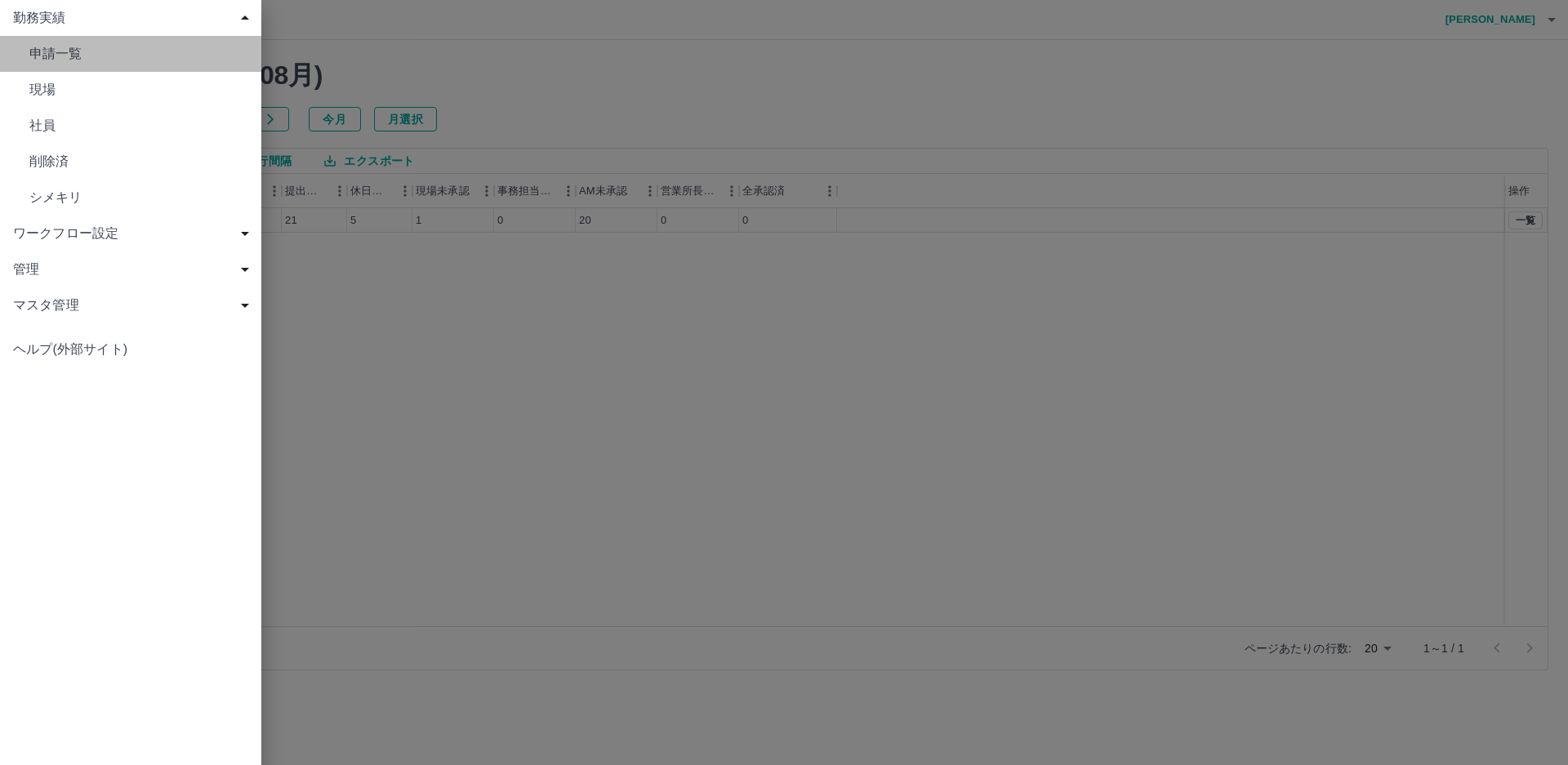
click at [56, 59] on span "申請一覧" at bounding box center [139, 53] width 219 height 19
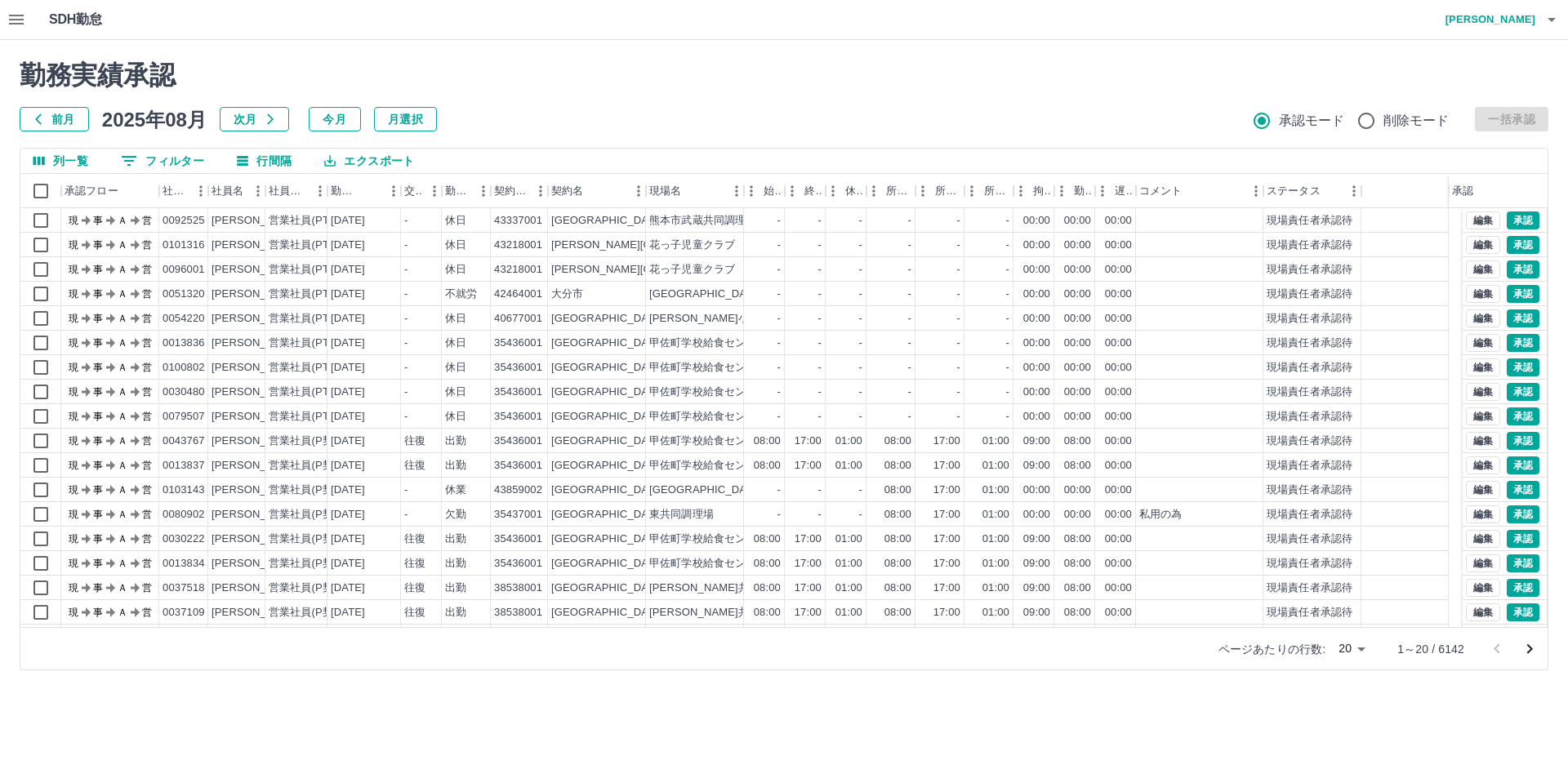
click at [166, 159] on button "0 フィルター" at bounding box center [163, 161] width 110 height 25
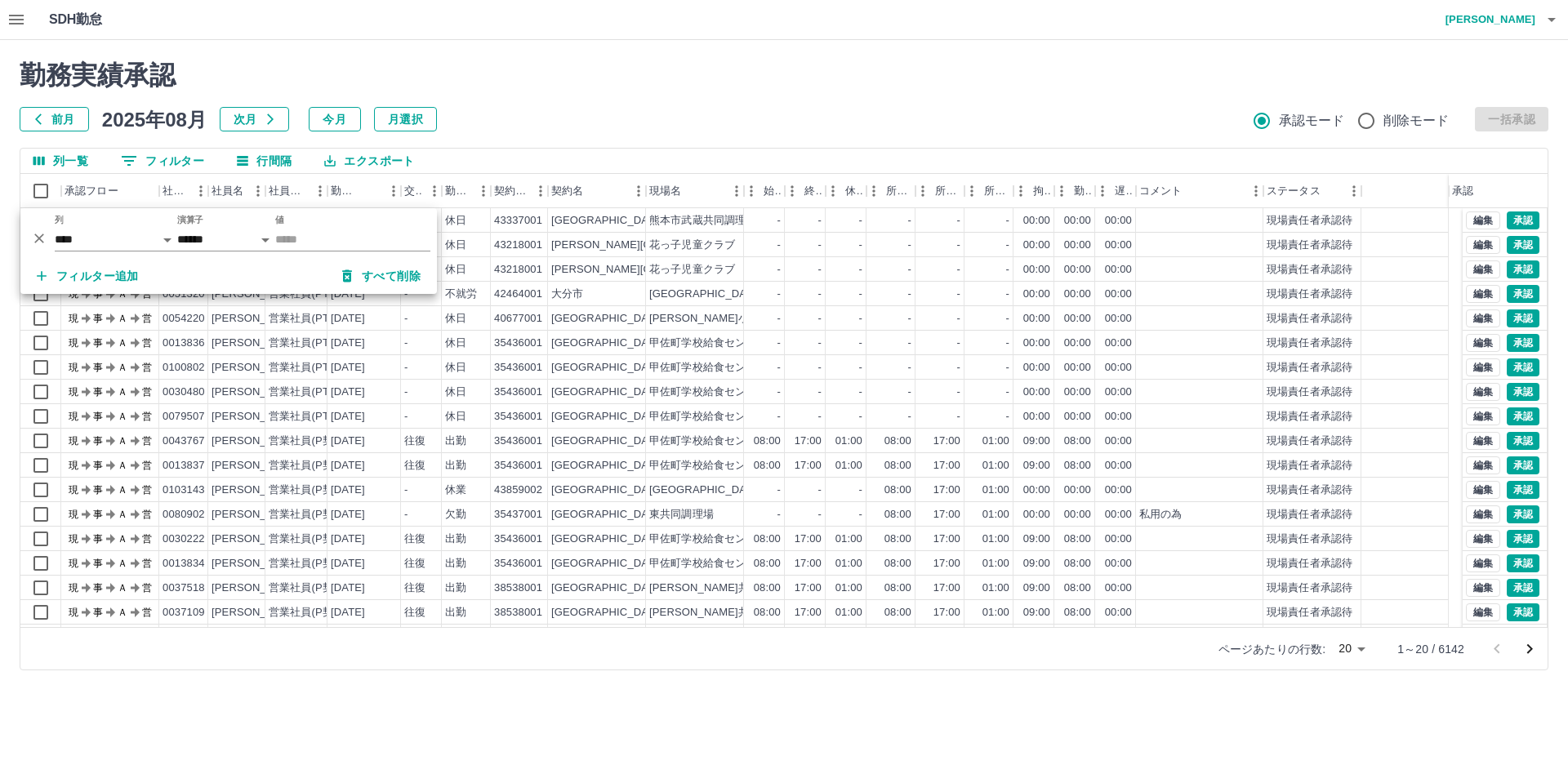
click at [569, 90] on h2 "勤務実績承認" at bounding box center [784, 75] width 1529 height 31
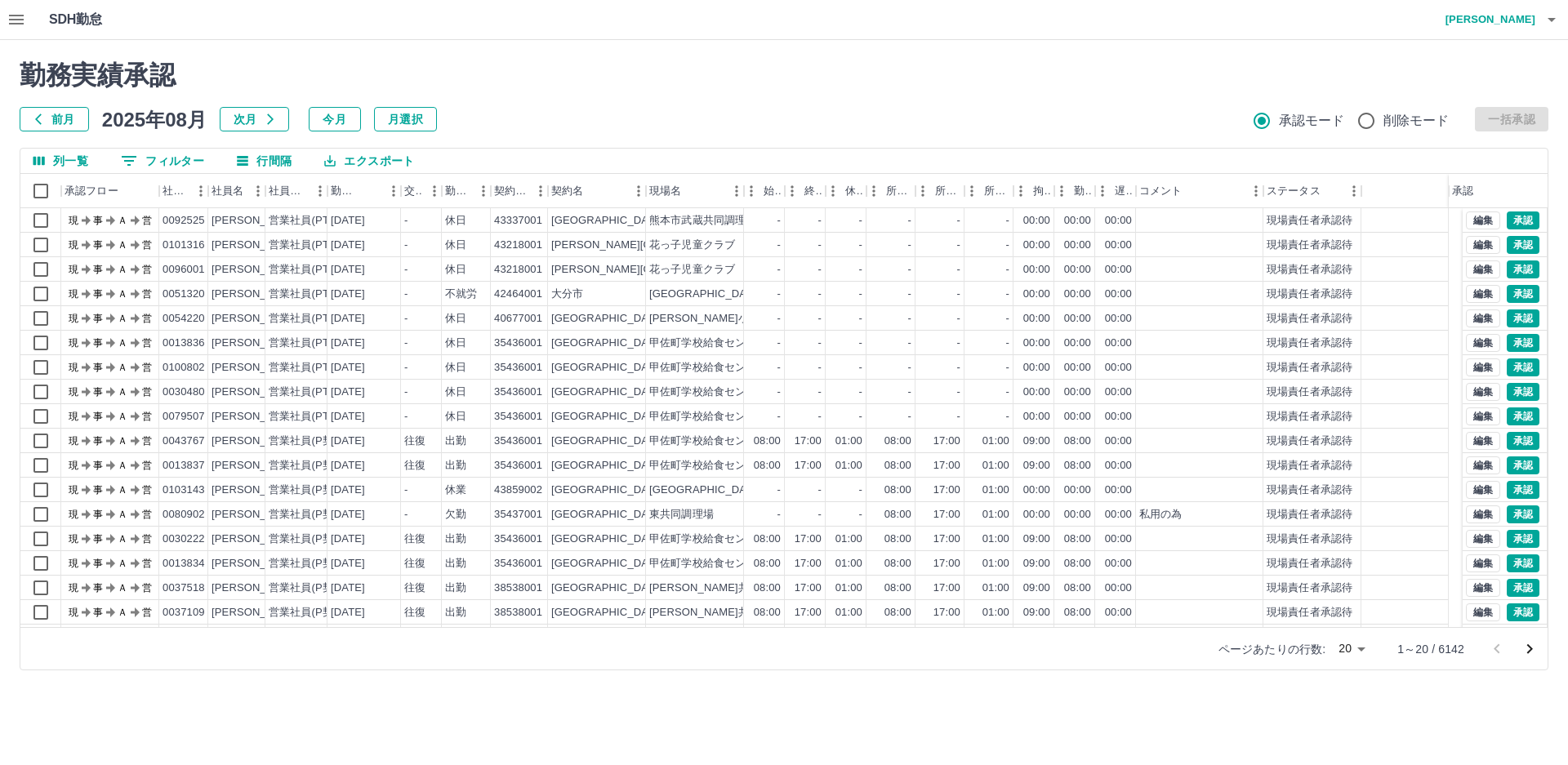
click at [559, 89] on h2 "勤務実績承認" at bounding box center [784, 75] width 1529 height 31
click at [171, 162] on button "0 フィルター" at bounding box center [163, 161] width 110 height 25
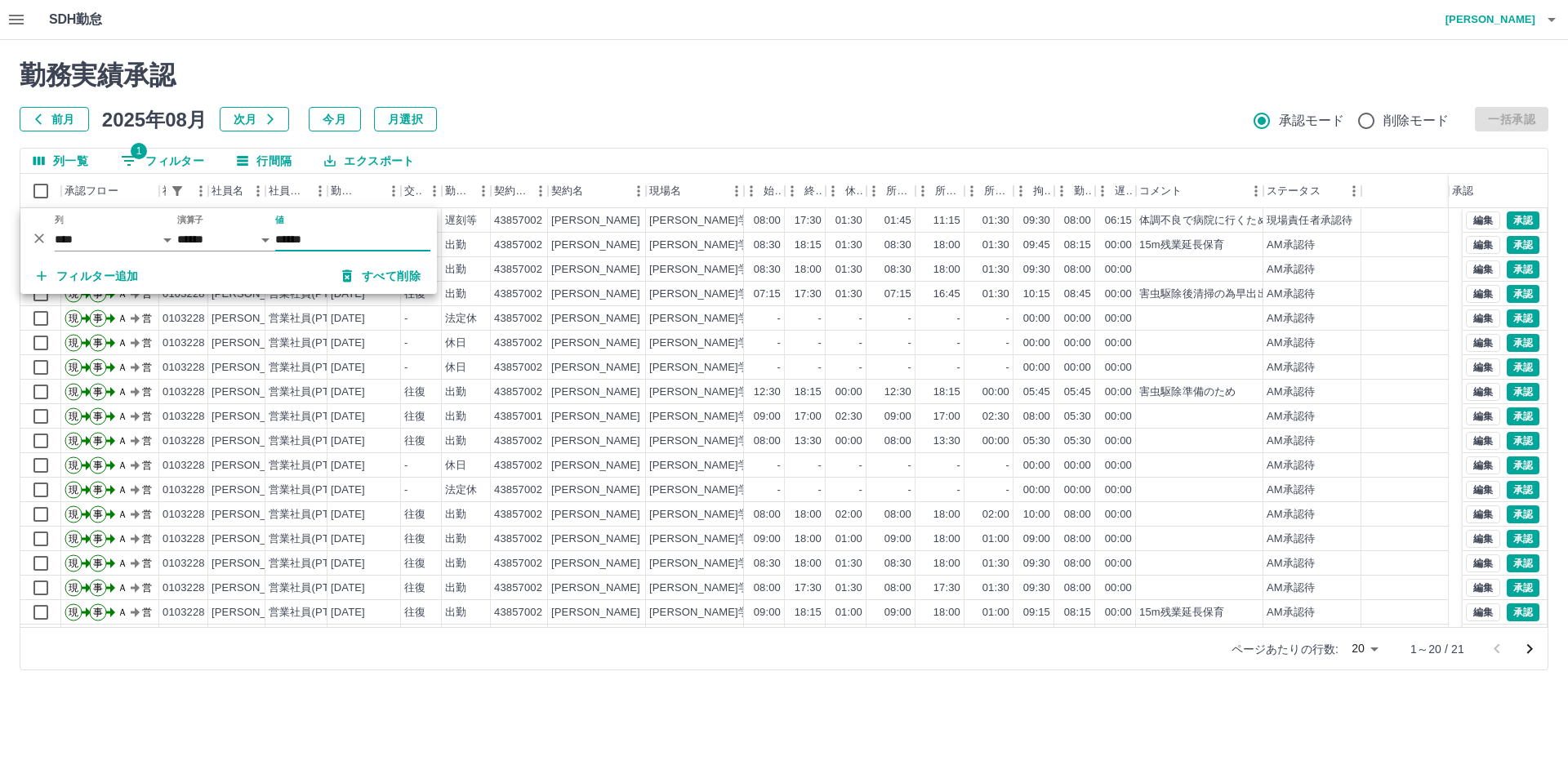
type input "******"
click at [511, 89] on h2 "勤務実績承認" at bounding box center [784, 75] width 1529 height 31
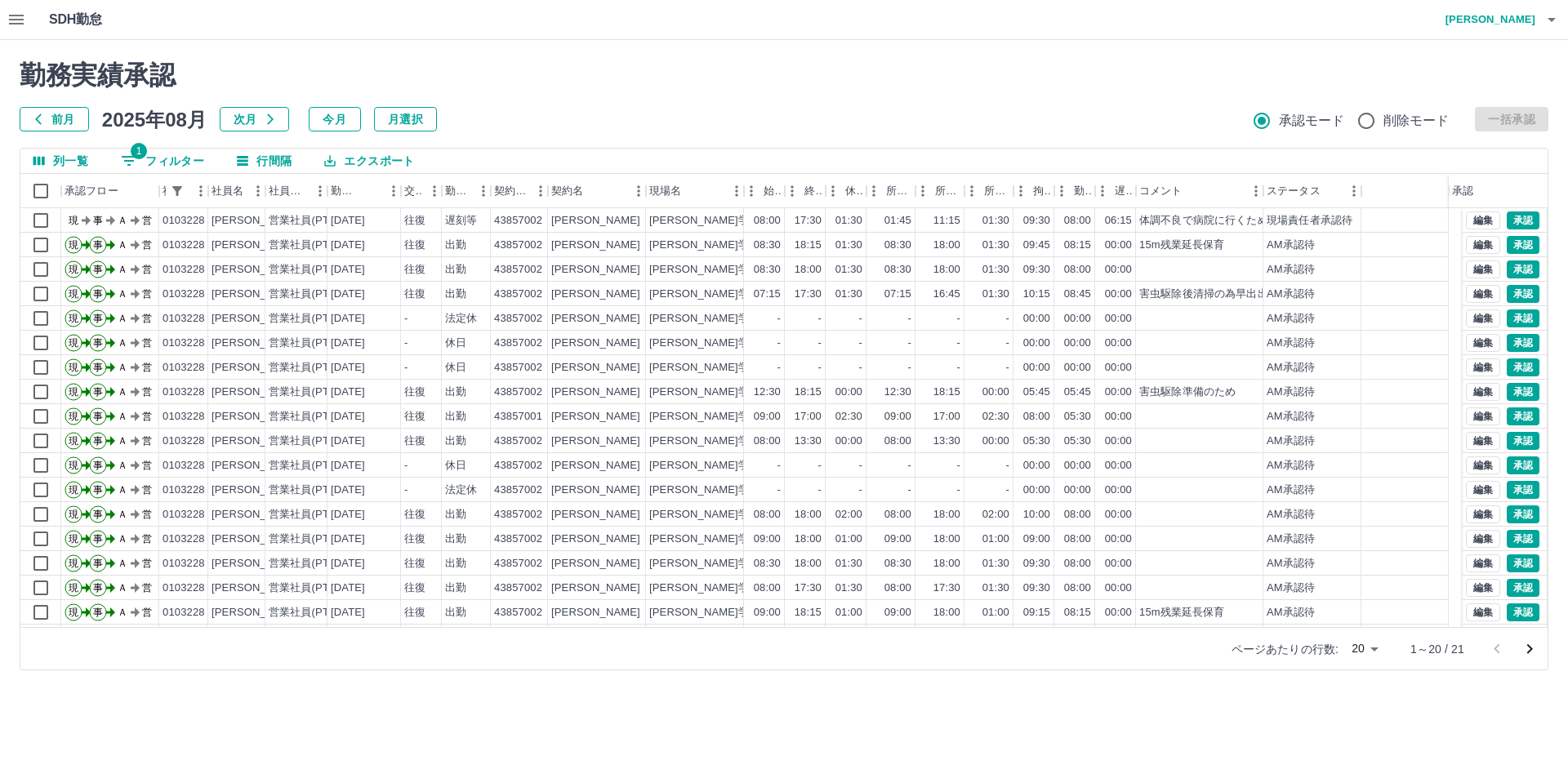
click at [773, 108] on div "前月 [DATE] 次月 今月 月選択 承認モード 削除モード 一括承認" at bounding box center [784, 119] width 1529 height 25
